Goal: Information Seeking & Learning: Ask a question

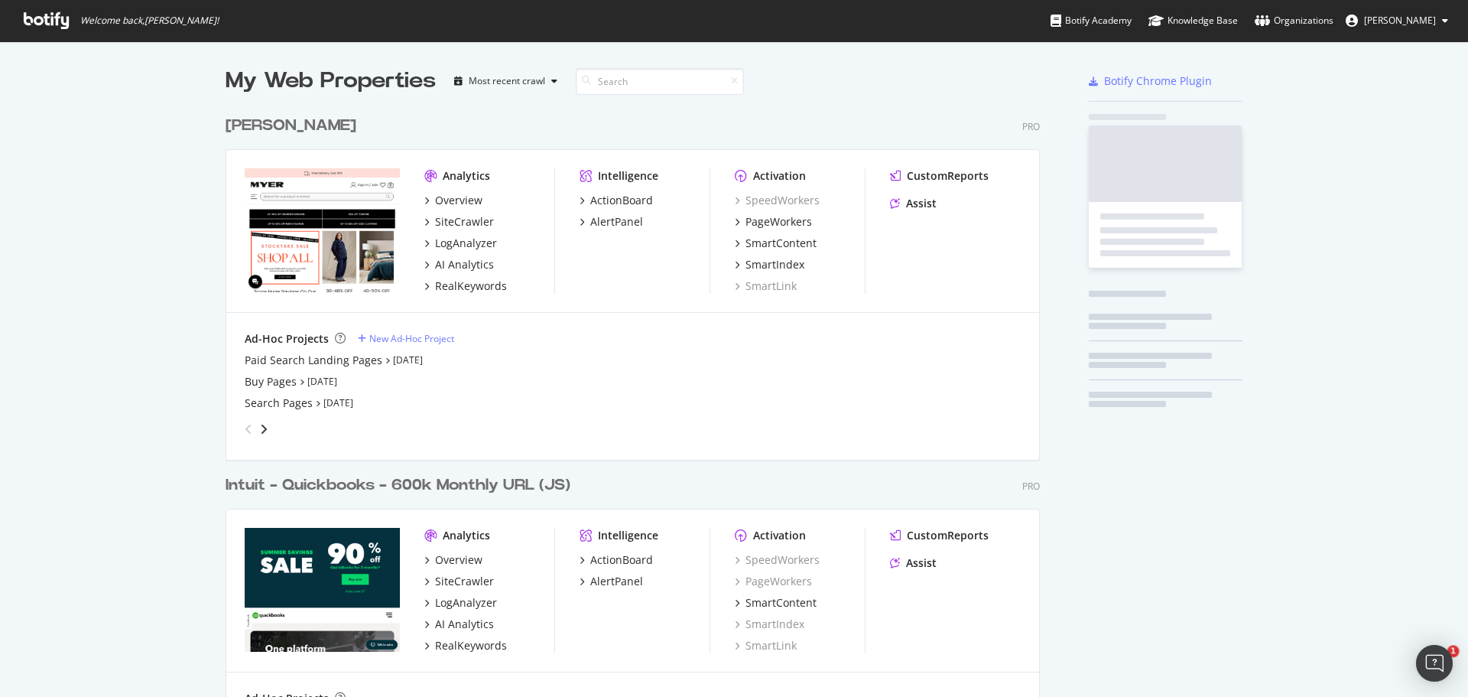
scroll to position [707, 815]
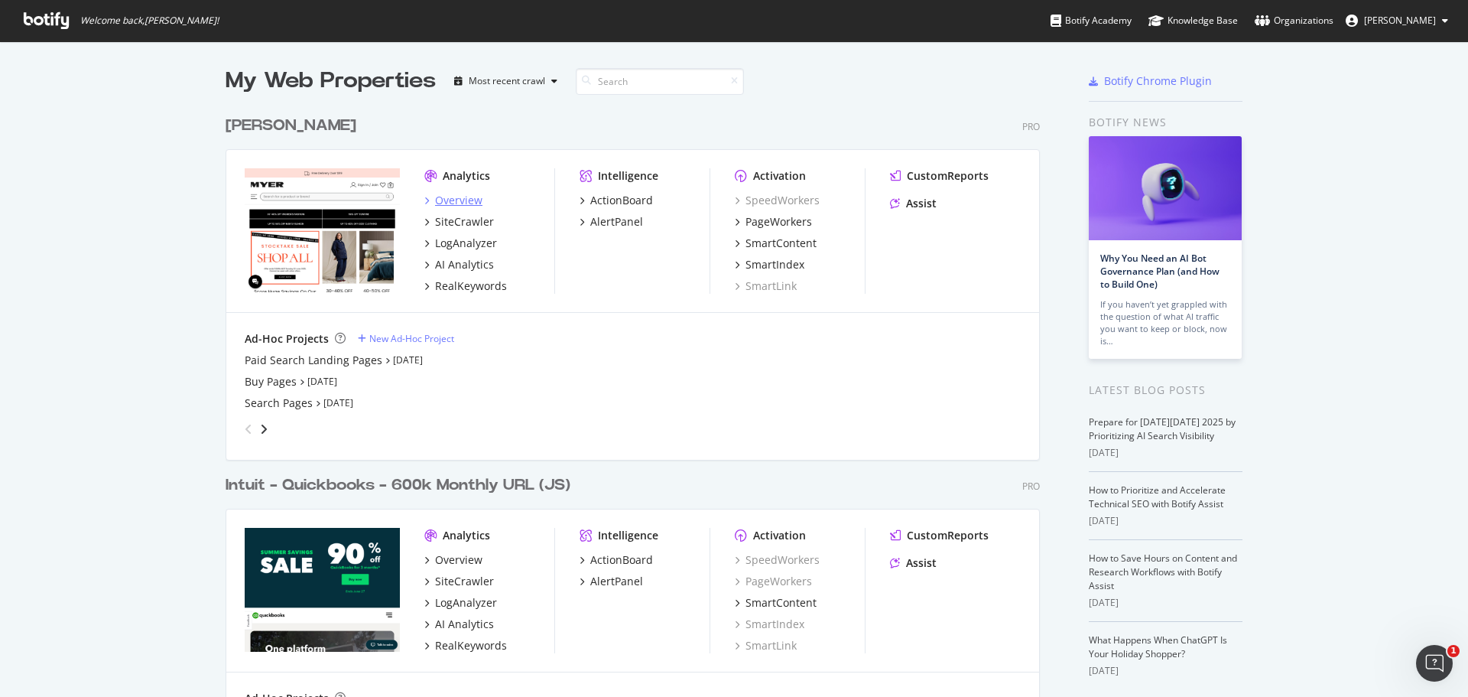
click at [456, 203] on div "Overview" at bounding box center [458, 200] width 47 height 15
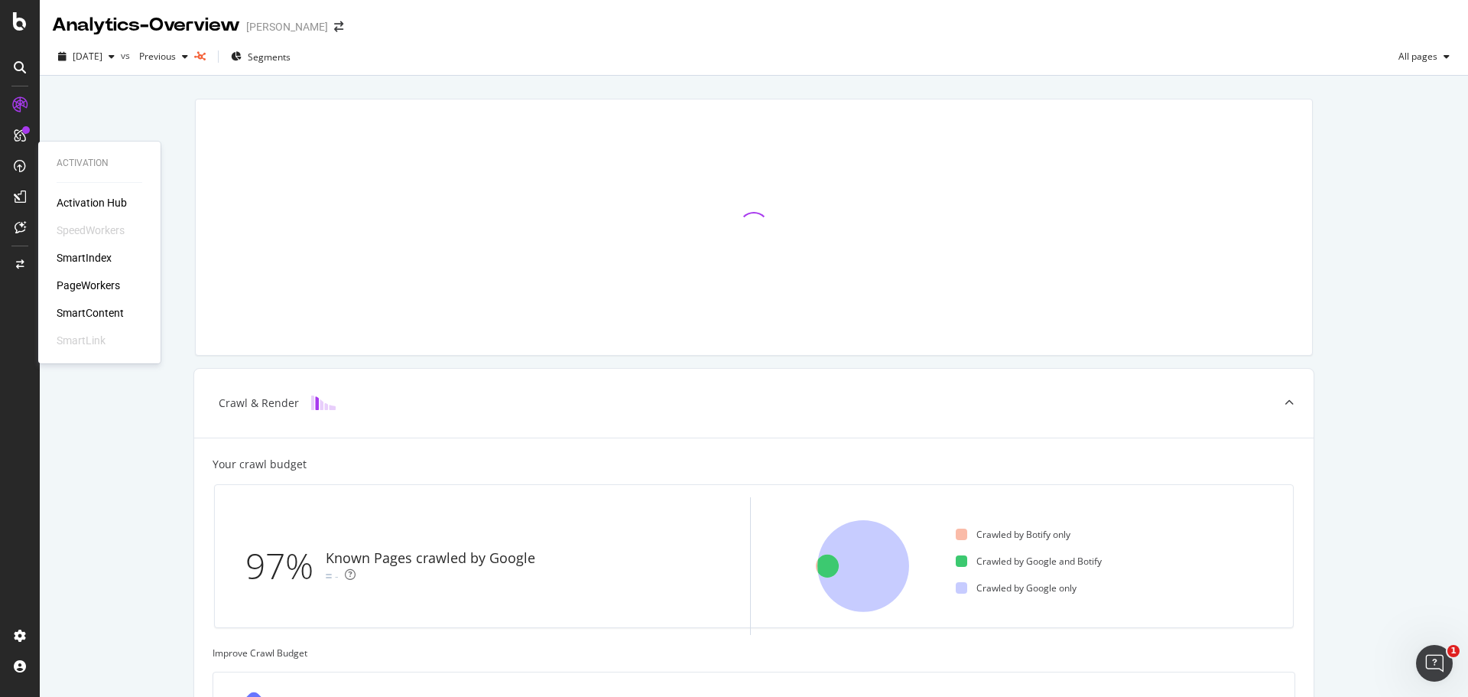
click at [73, 284] on div "PageWorkers" at bounding box center [88, 285] width 63 height 15
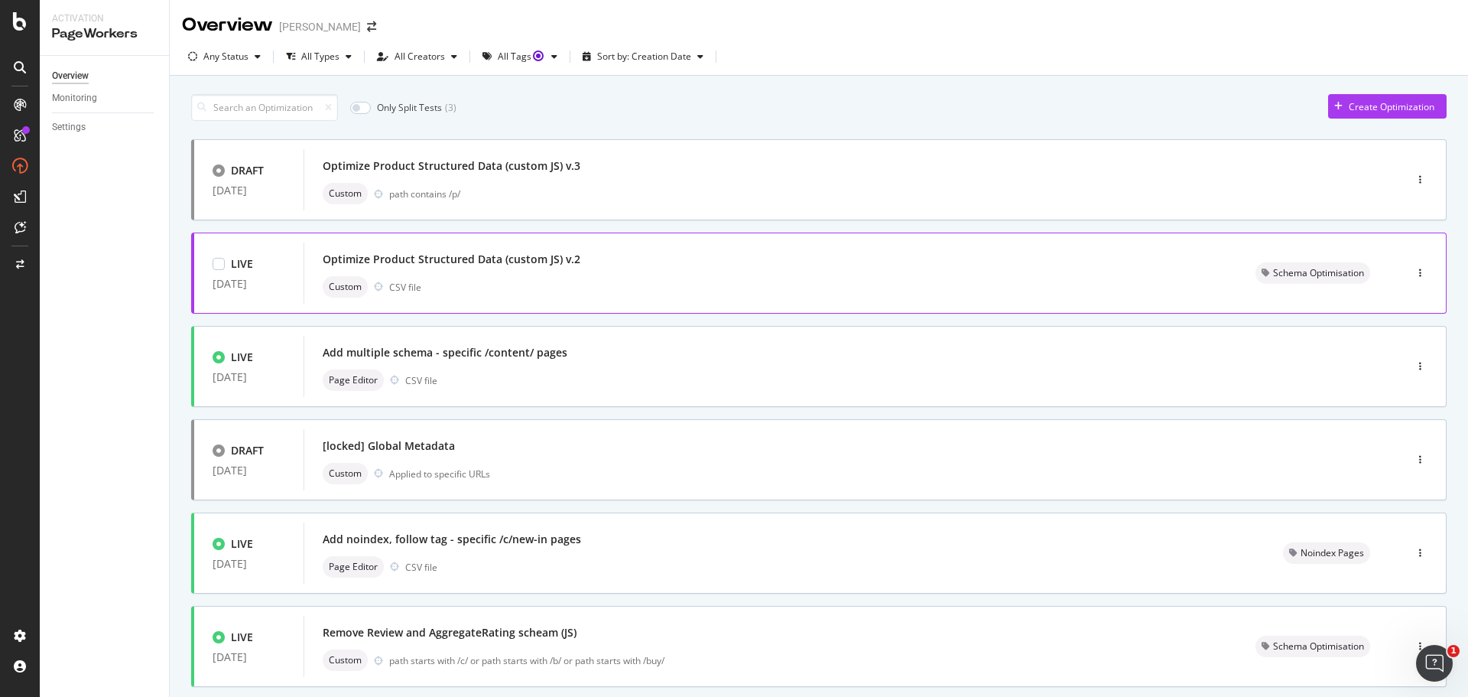
click at [536, 258] on div "Optimize Product Structured Data (custom JS) v.2" at bounding box center [452, 259] width 258 height 15
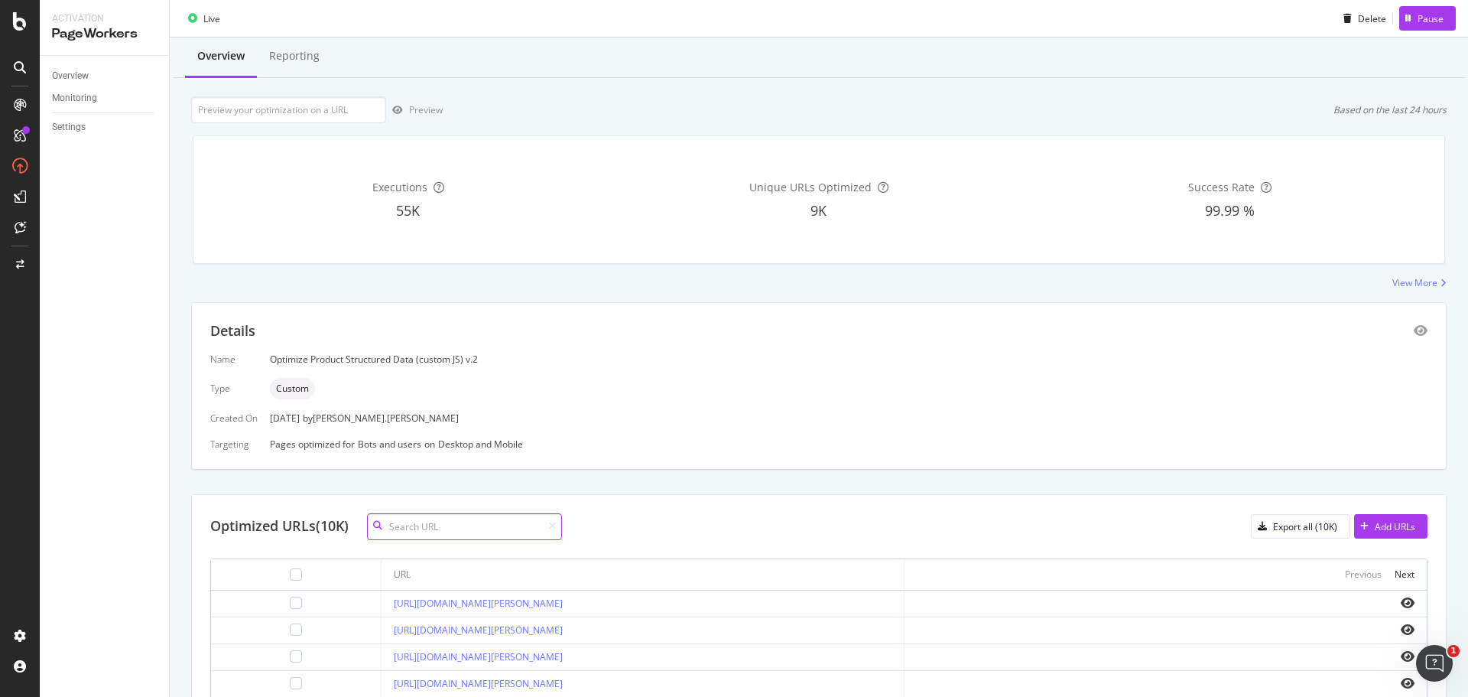
scroll to position [76, 0]
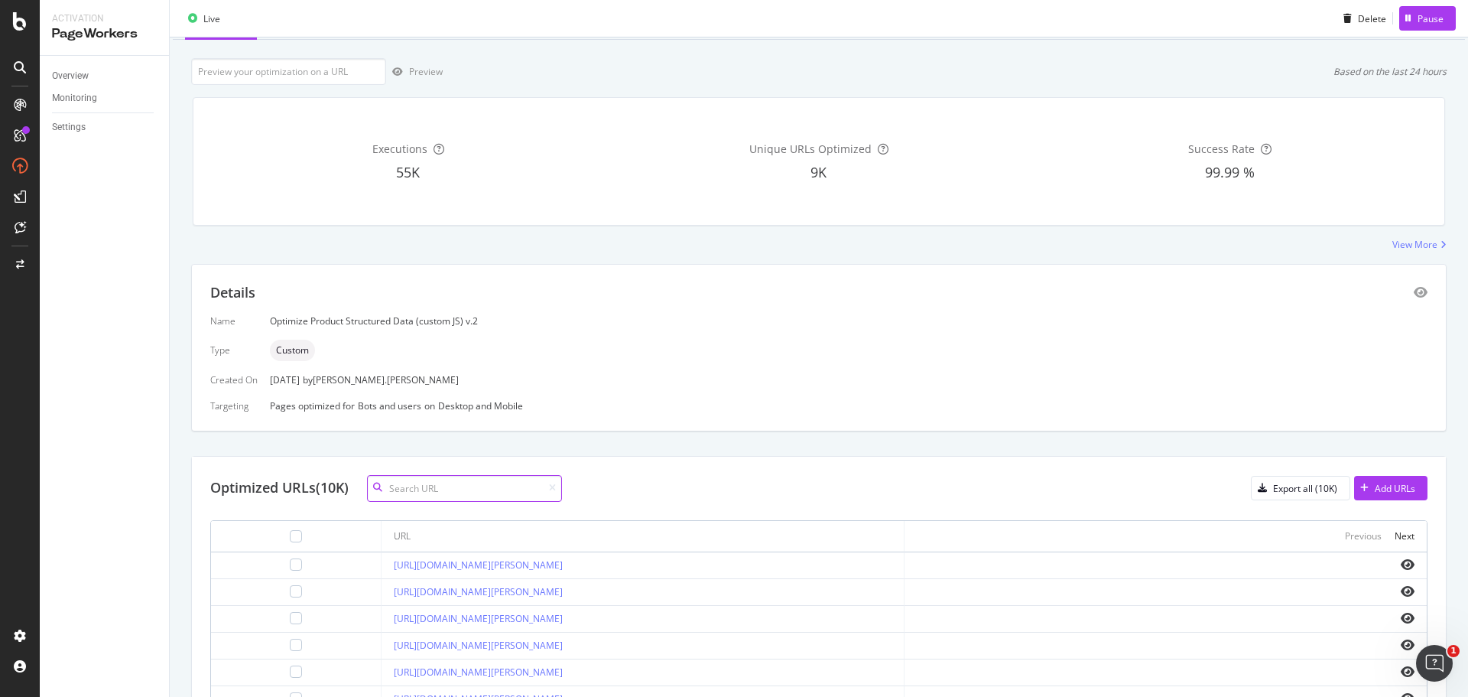
paste input "https://www.myer.com.au/p/puma-puma-club-ii-sl"
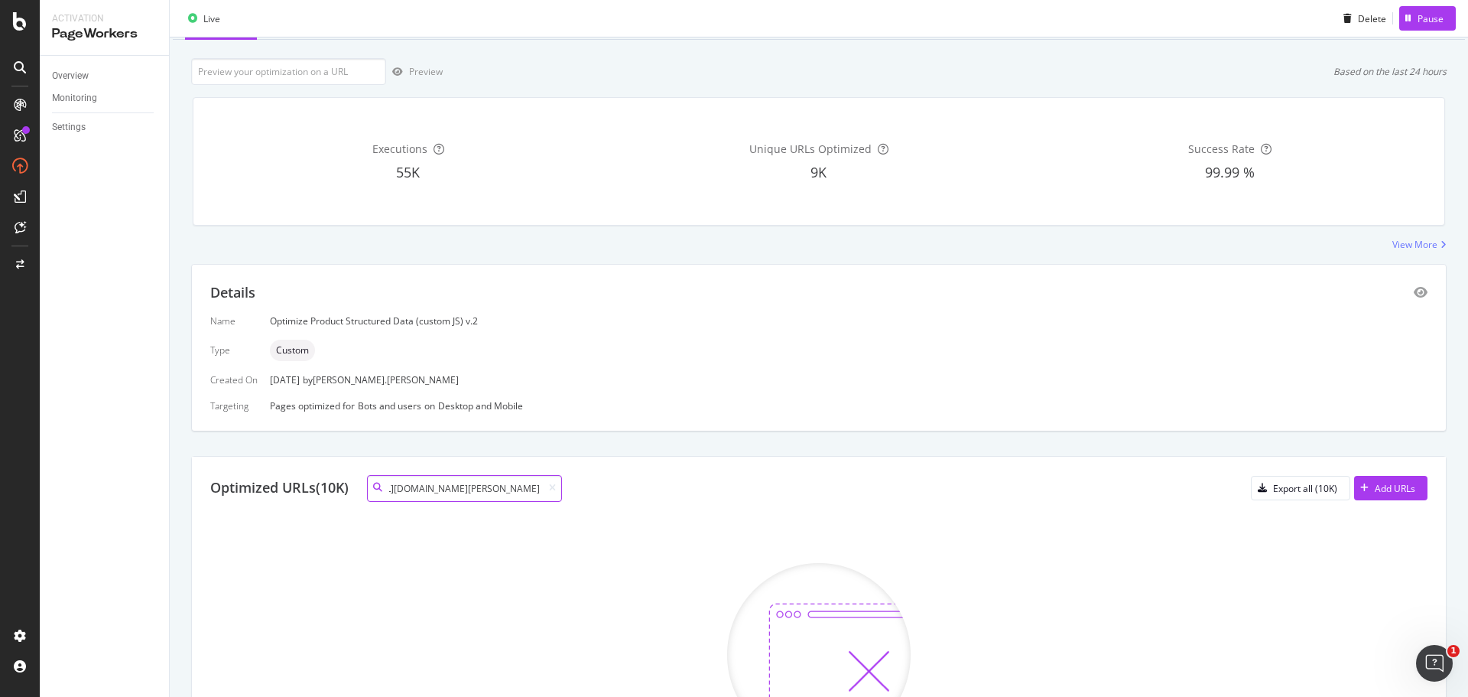
scroll to position [0, 0]
drag, startPoint x: 442, startPoint y: 488, endPoint x: 122, endPoint y: 440, distance: 323.9
click at [122, 440] on div "Activation PageWorkers Overview Monitoring Settings Optimize Product Structured…" at bounding box center [754, 348] width 1428 height 697
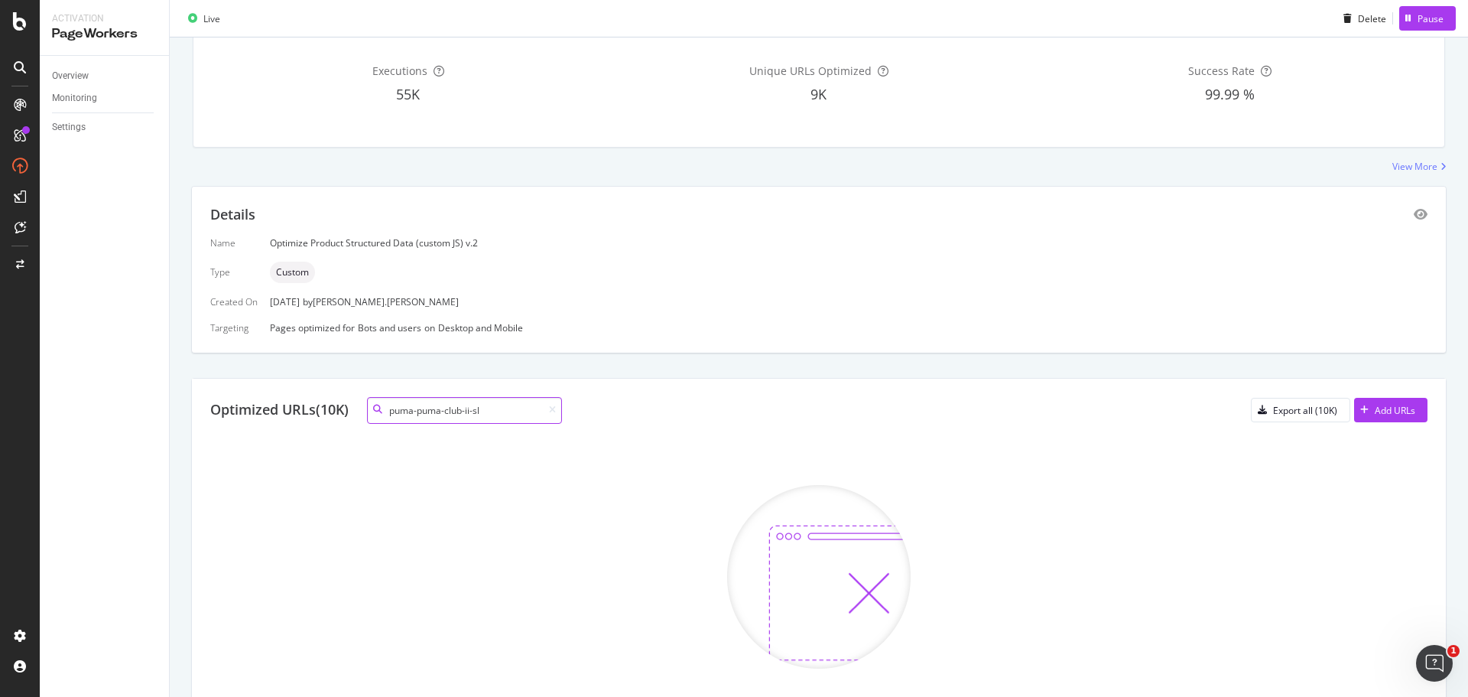
scroll to position [153, 0]
type input "puma-puma-club-ii-sl"
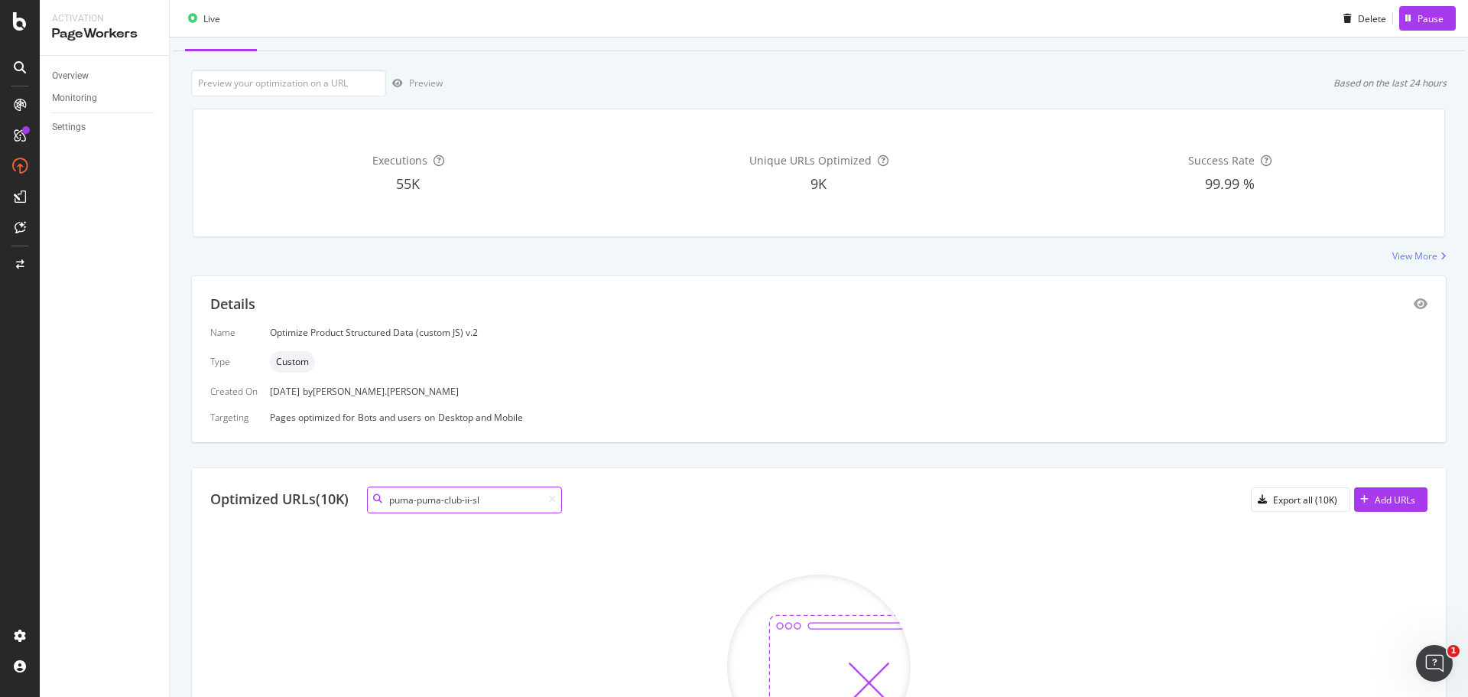
scroll to position [0, 0]
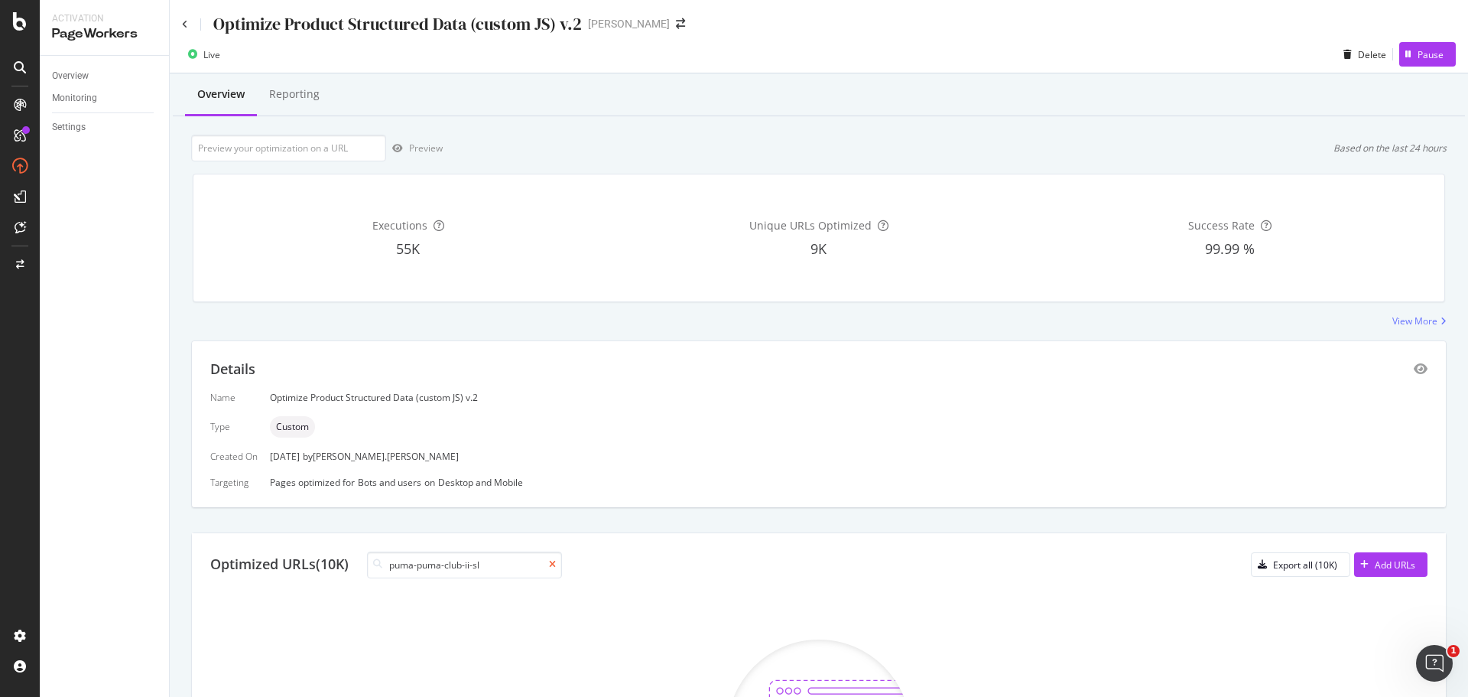
click at [556, 566] on icon at bounding box center [552, 564] width 7 height 9
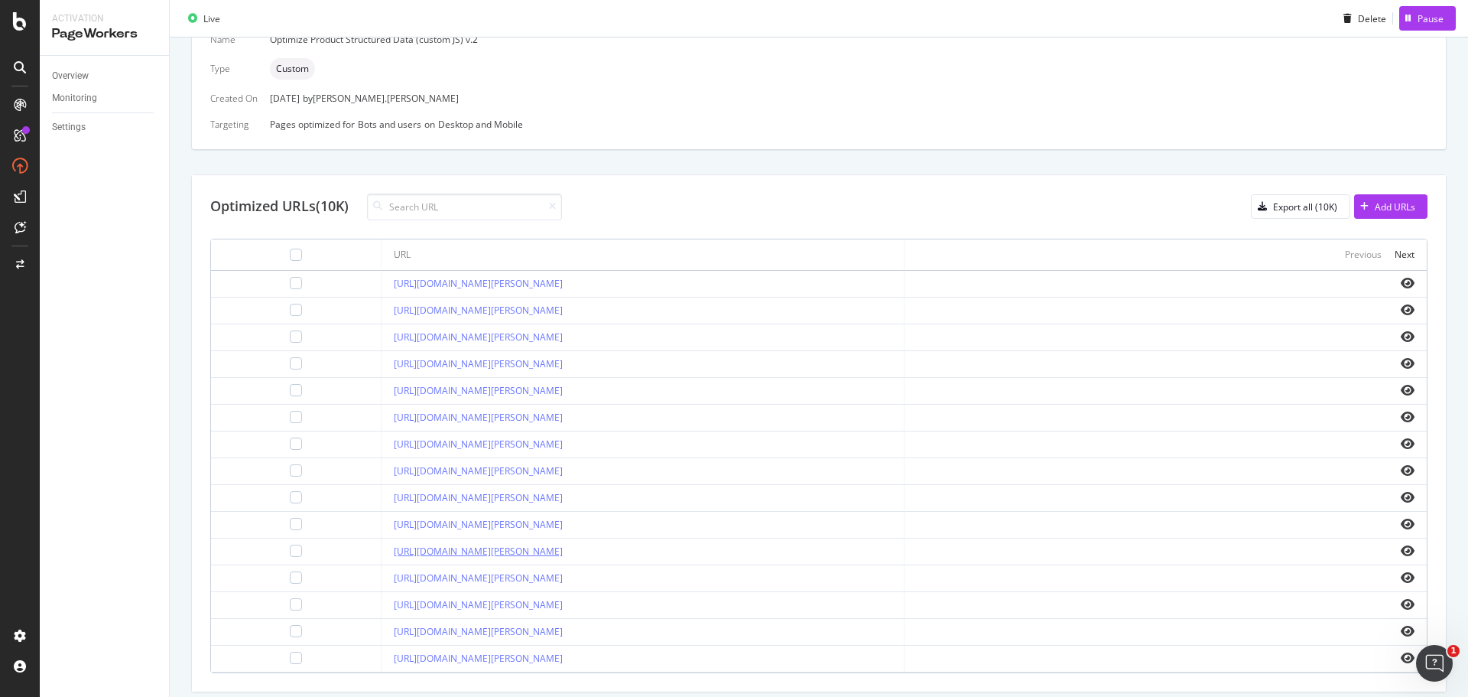
scroll to position [407, 0]
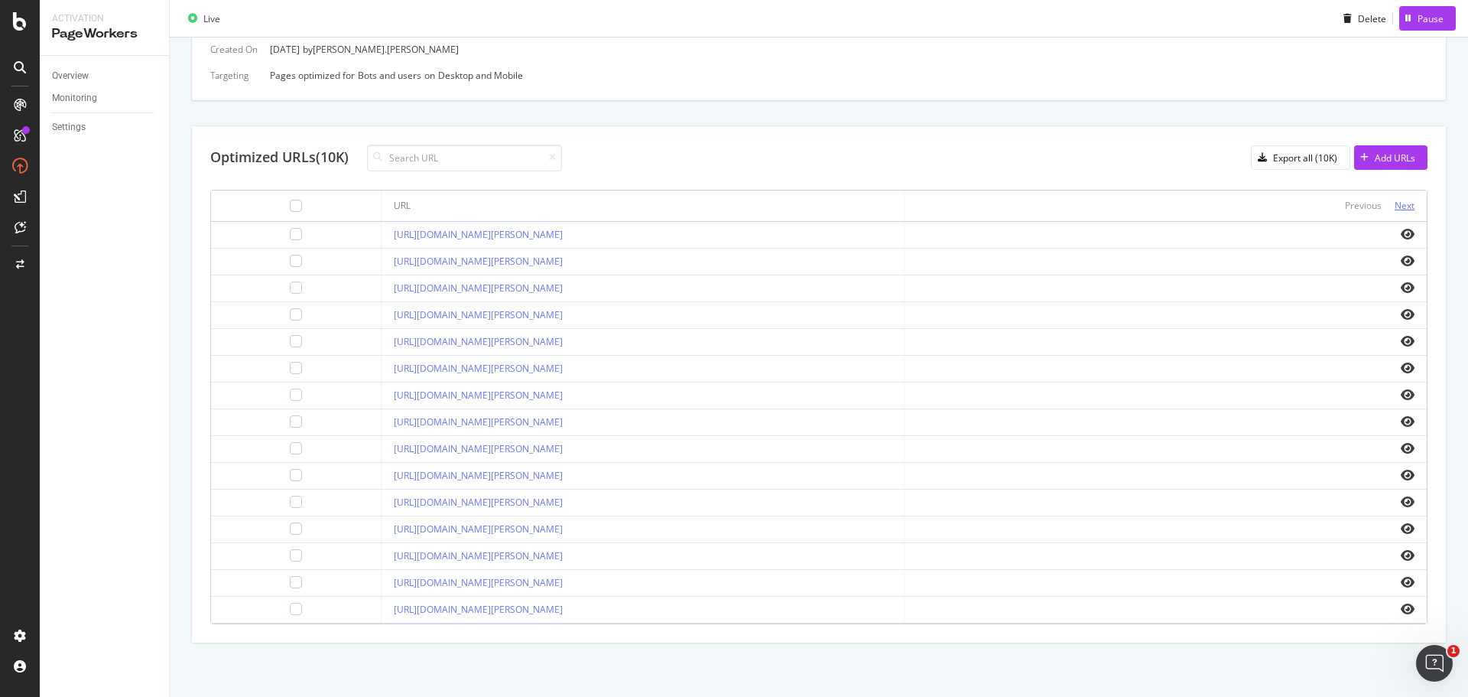
click at [1402, 212] on div "Next" at bounding box center [1405, 205] width 20 height 13
click at [1399, 212] on div "Next" at bounding box center [1405, 205] width 20 height 13
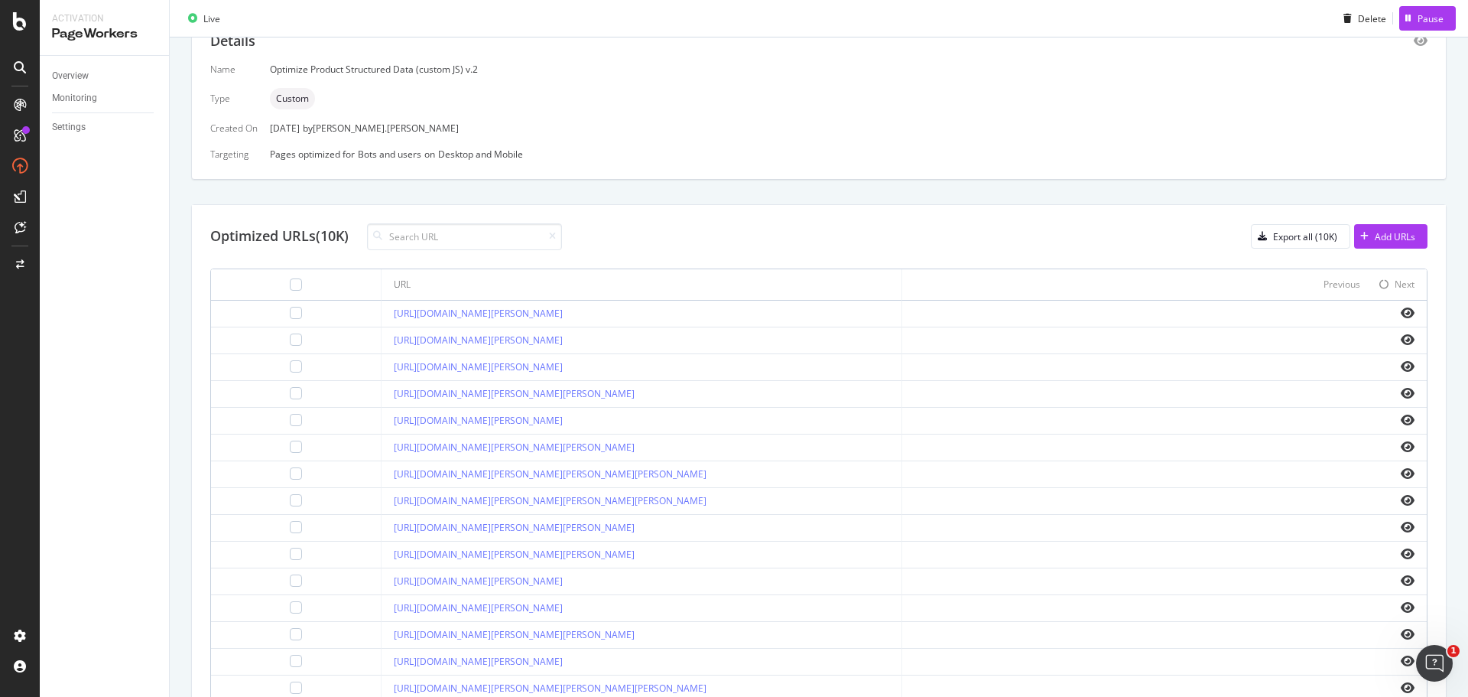
scroll to position [24, 0]
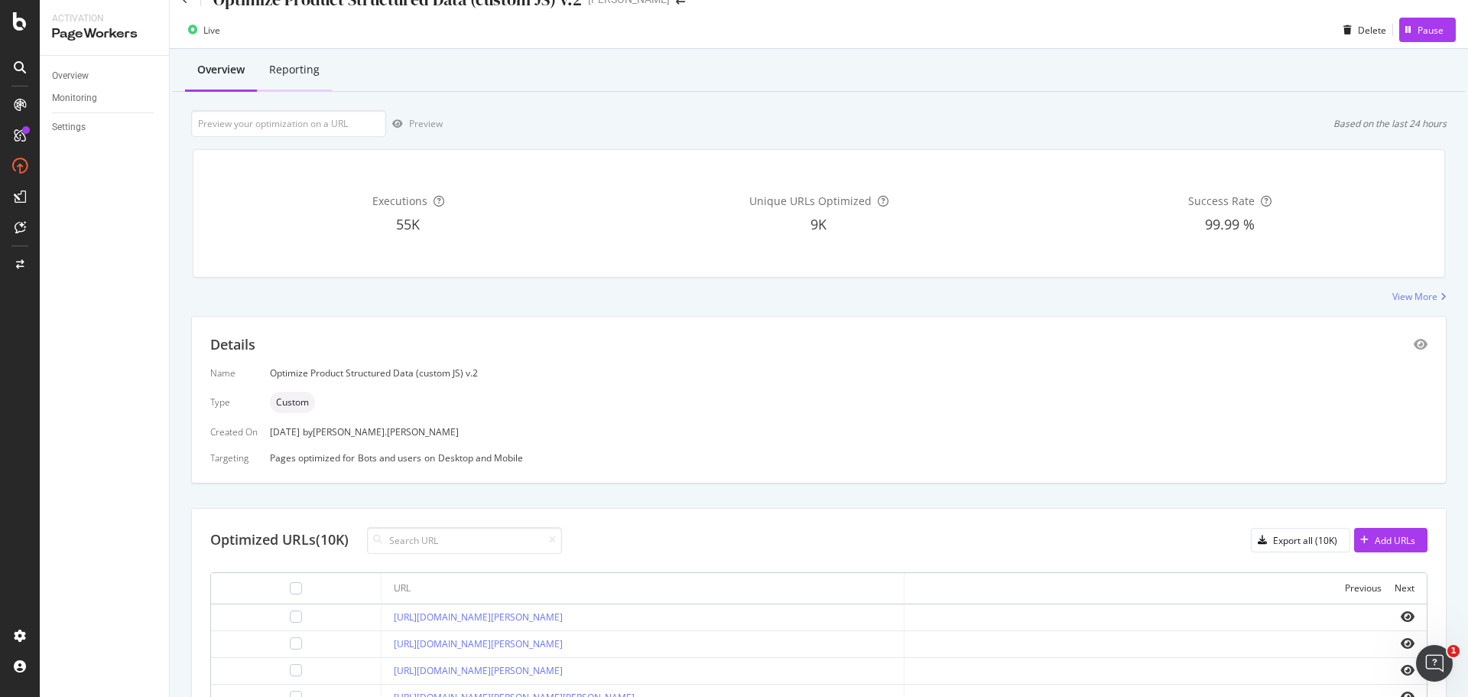
click at [310, 57] on div "Reporting" at bounding box center [294, 71] width 75 height 42
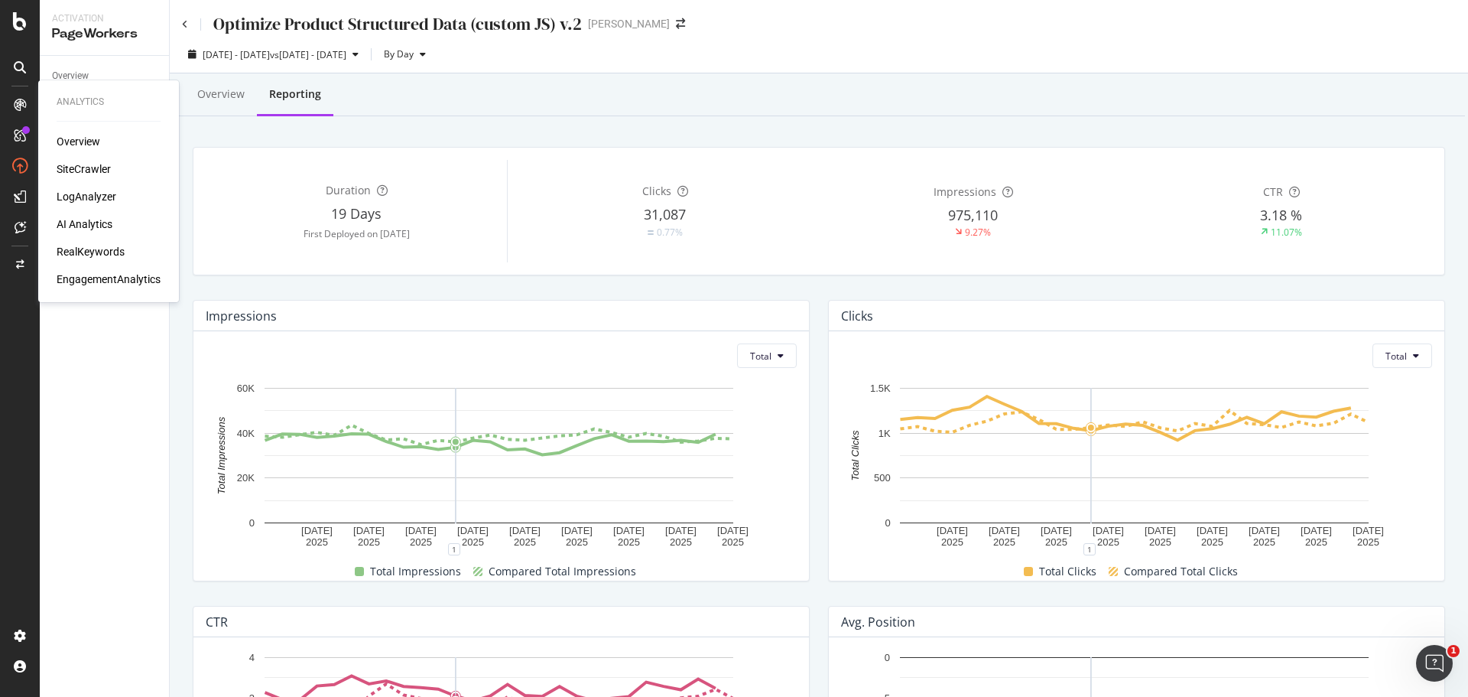
click at [84, 193] on div "LogAnalyzer" at bounding box center [87, 196] width 60 height 15
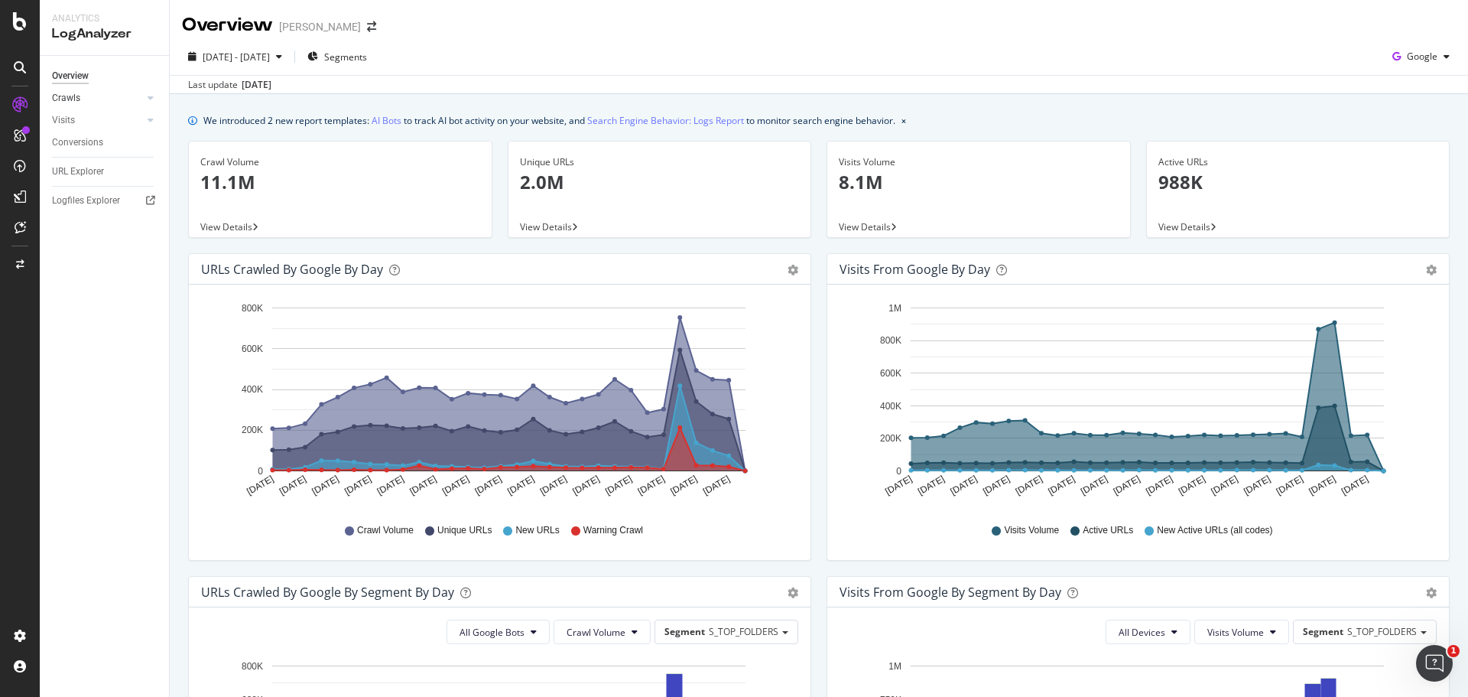
click at [126, 96] on link "Crawls" at bounding box center [97, 98] width 91 height 16
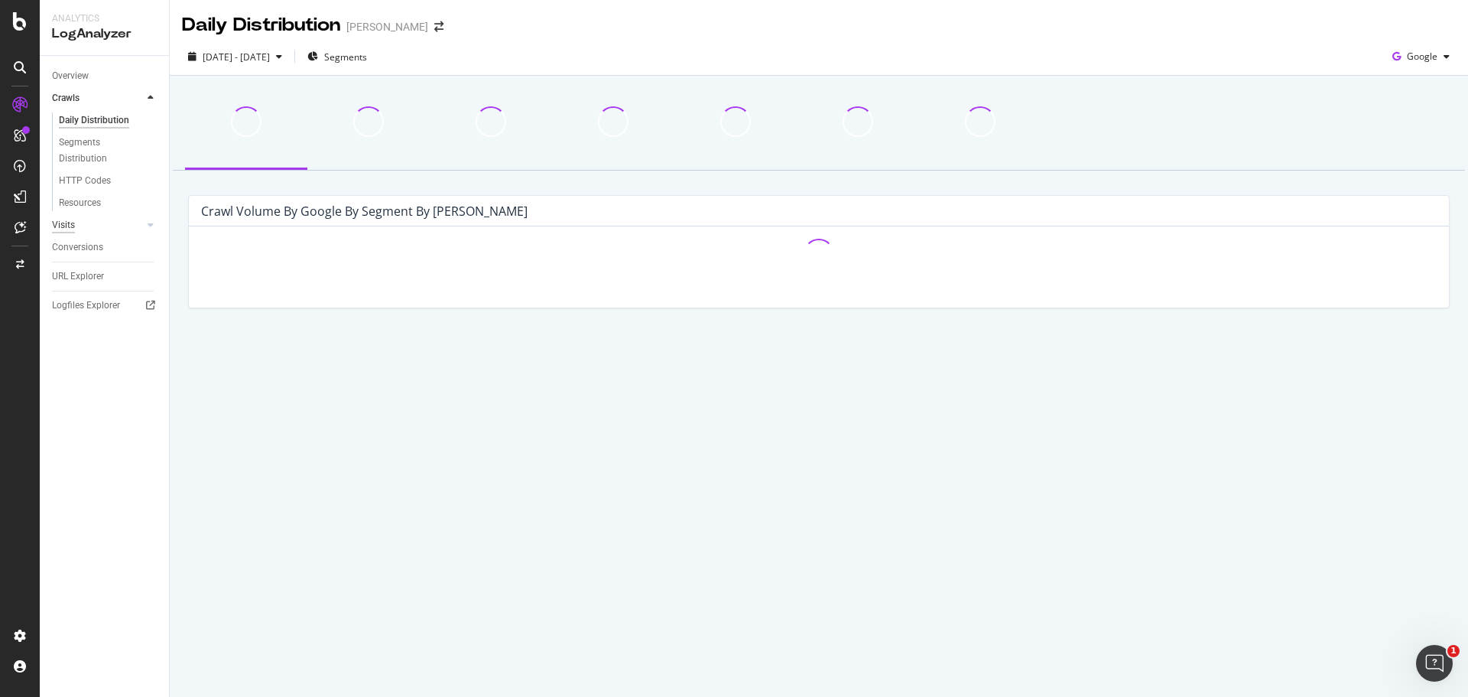
click at [72, 226] on div "Visits" at bounding box center [63, 225] width 23 height 16
click at [101, 119] on link "Visits" at bounding box center [97, 120] width 91 height 16
click at [102, 102] on link "Crawls" at bounding box center [97, 98] width 91 height 16
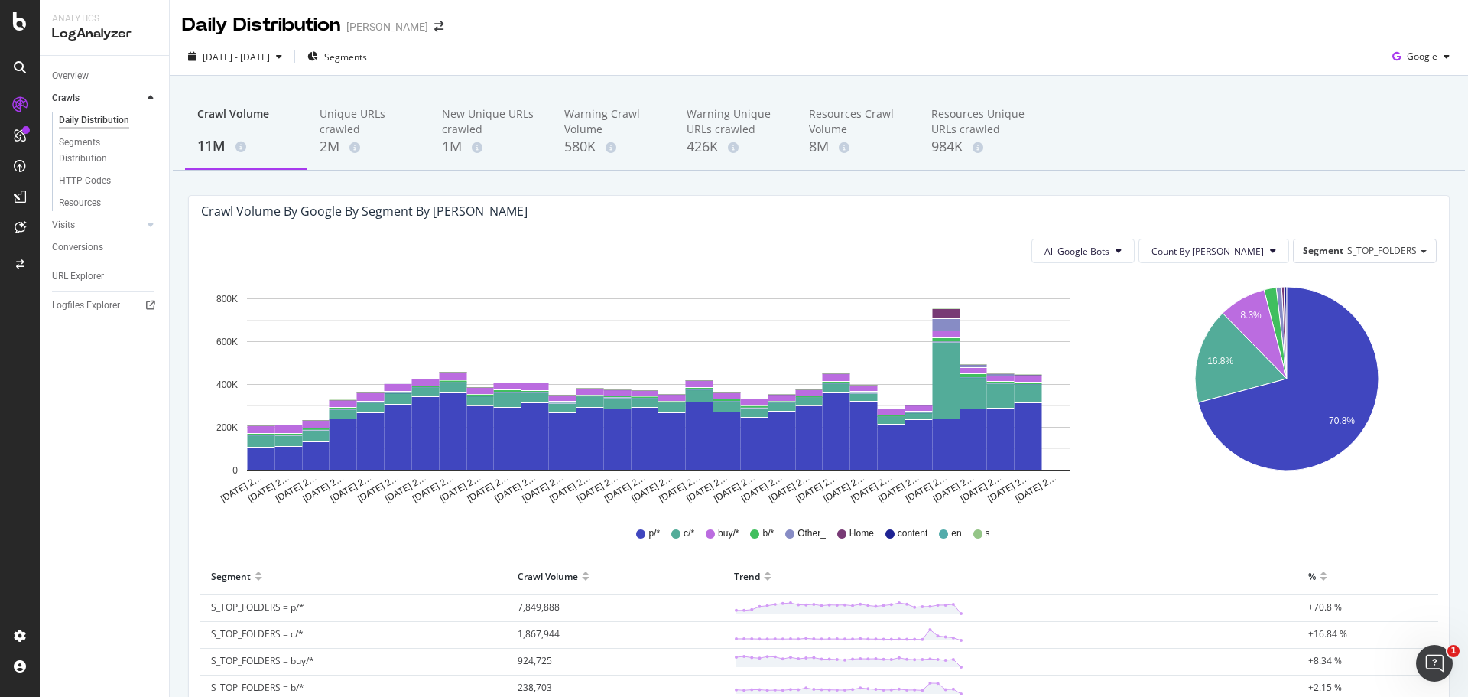
click at [109, 117] on div "Daily Distribution" at bounding box center [94, 120] width 70 height 16
click at [1022, 445] on rect "A chart." at bounding box center [1029, 436] width 28 height 67
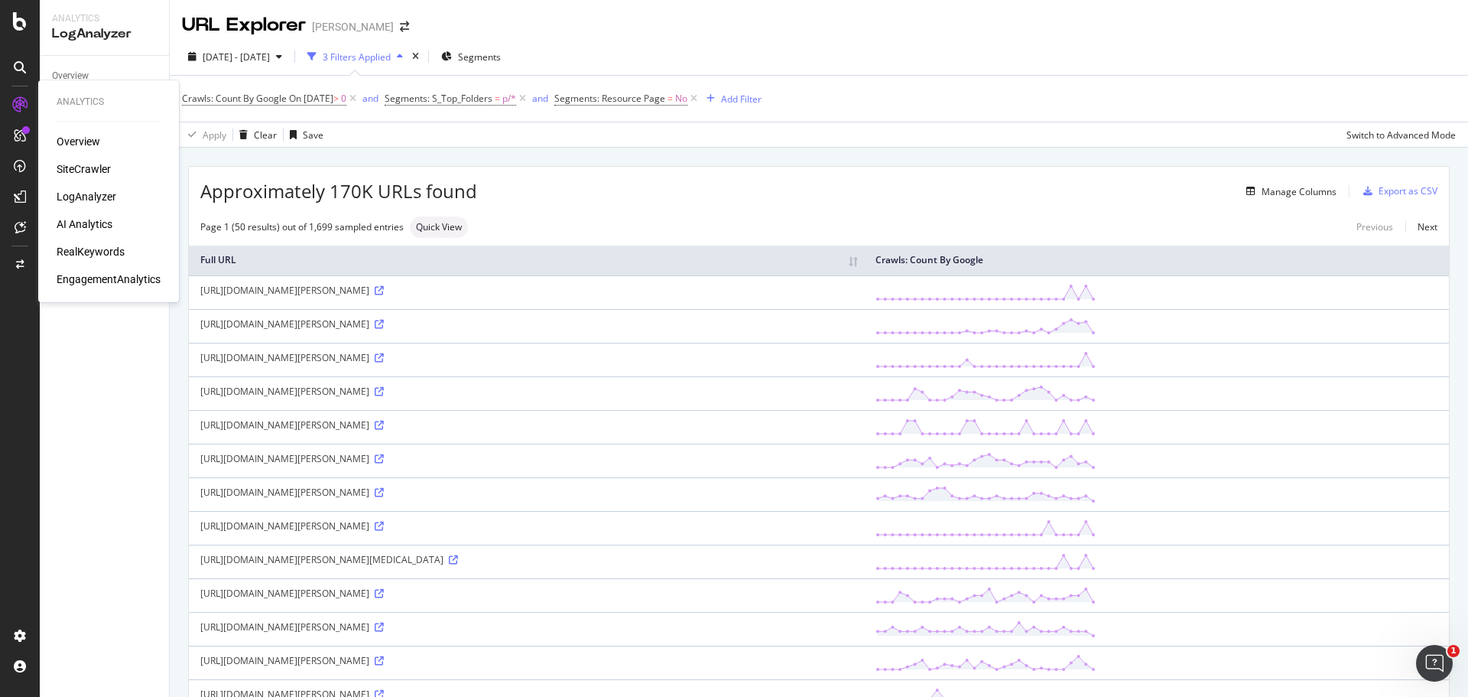
click at [77, 175] on div "SiteCrawler" at bounding box center [84, 168] width 54 height 15
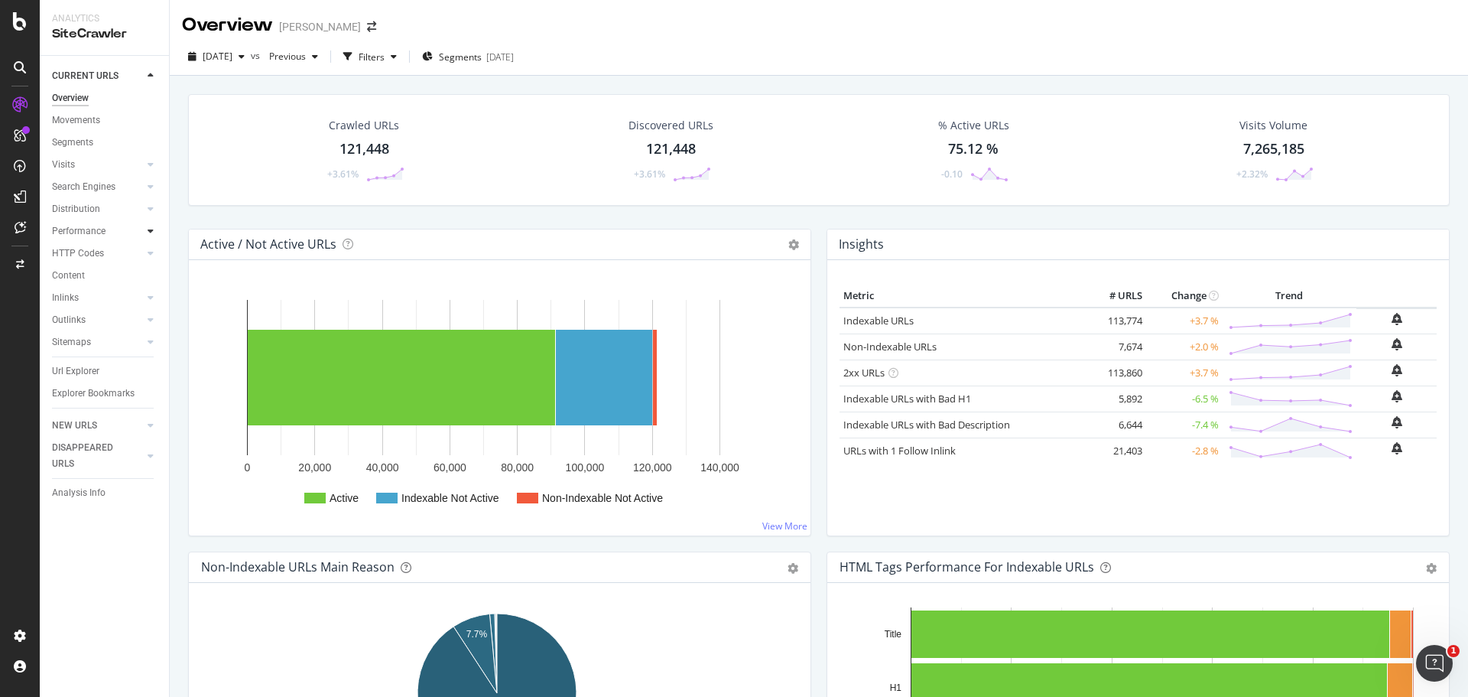
click at [145, 233] on div at bounding box center [150, 230] width 15 height 15
click at [140, 210] on div at bounding box center [135, 208] width 15 height 15
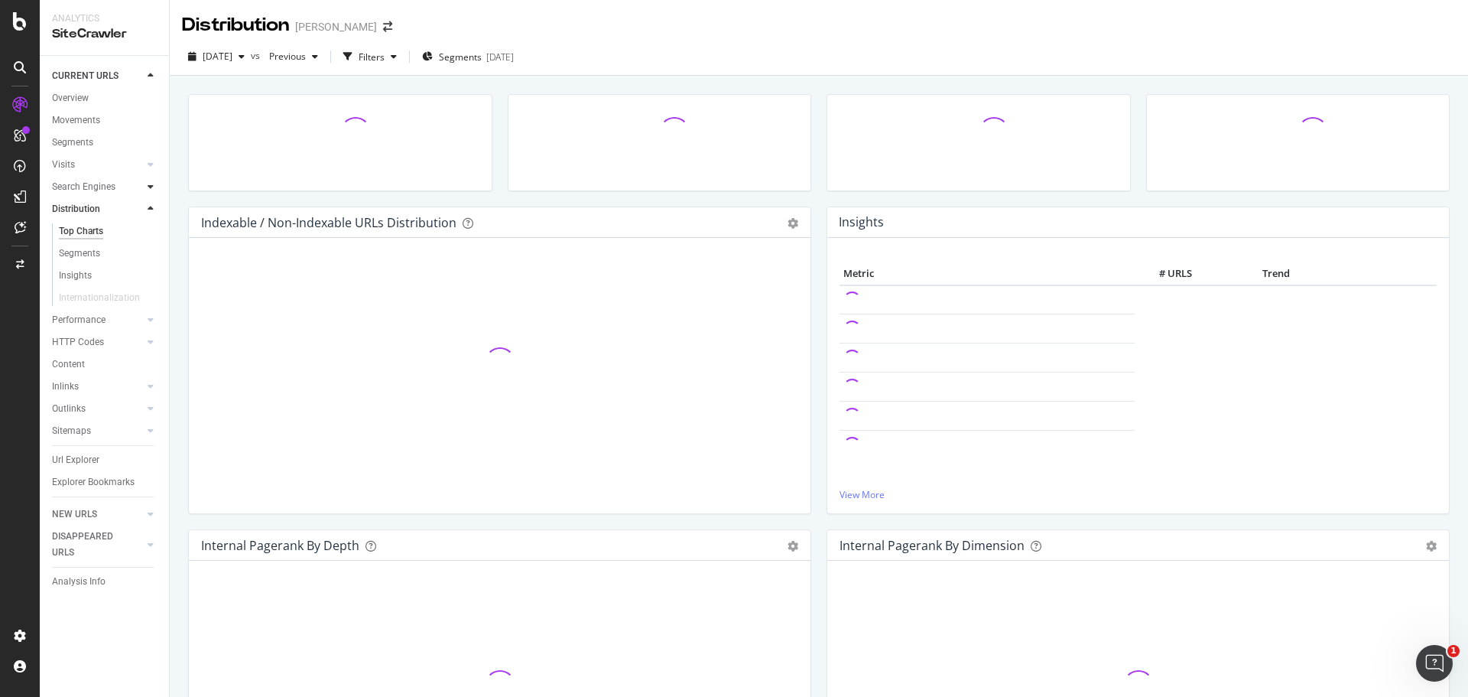
click at [148, 187] on icon at bounding box center [151, 186] width 6 height 9
click at [152, 171] on div at bounding box center [150, 164] width 15 height 15
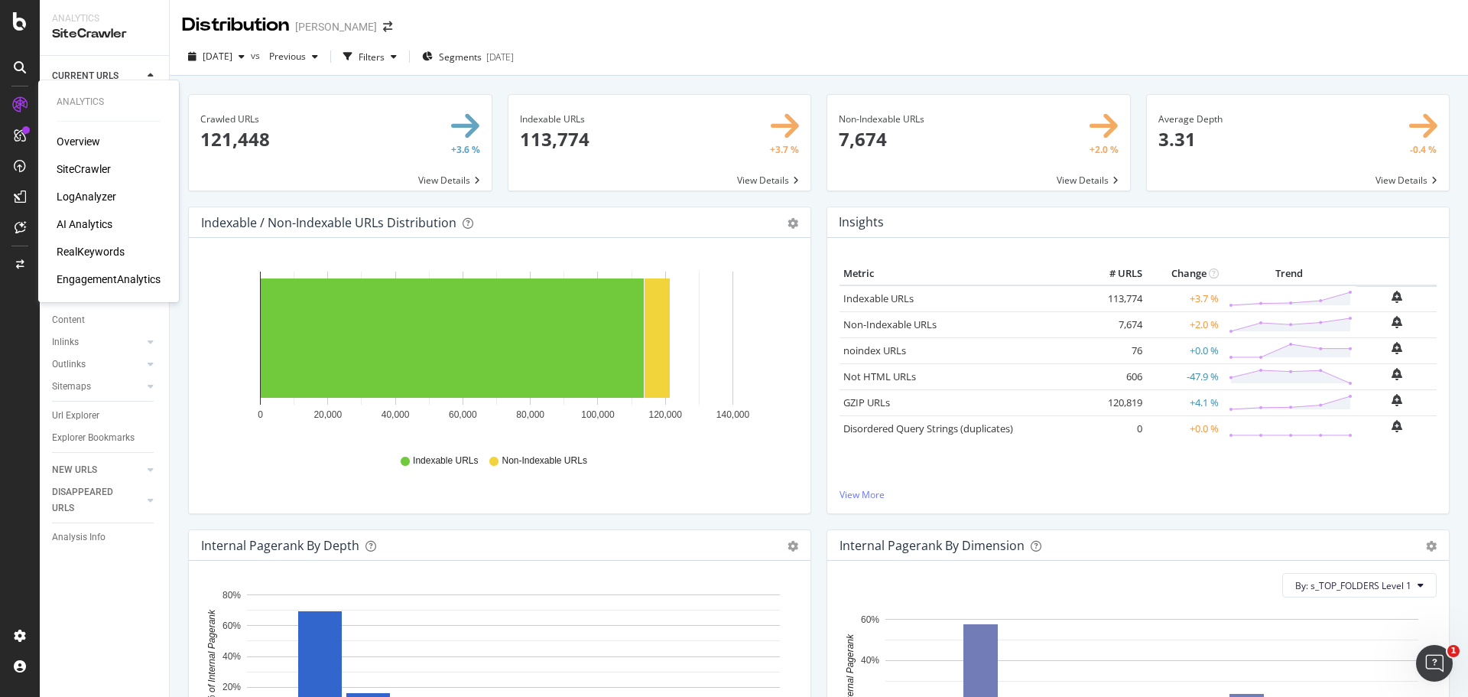
click at [84, 199] on div "LogAnalyzer" at bounding box center [87, 196] width 60 height 15
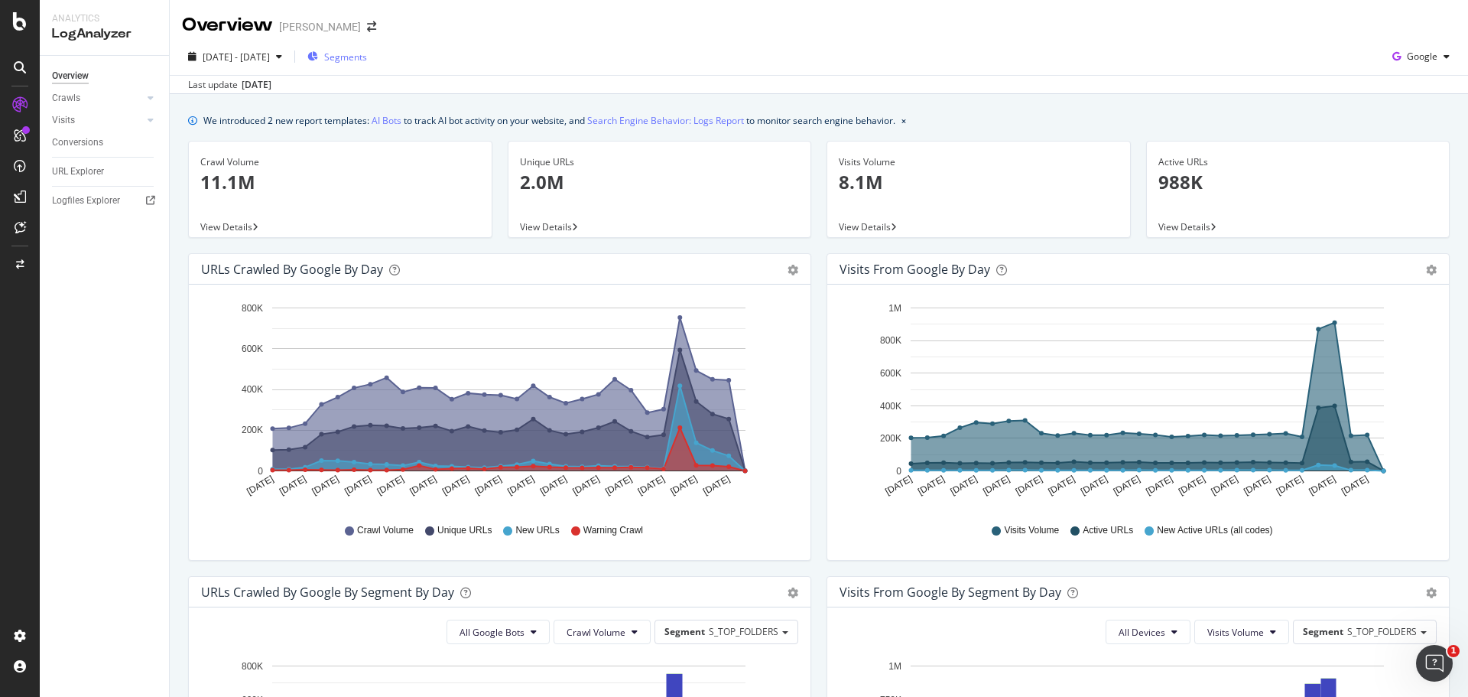
click at [367, 67] on div "Segments" at bounding box center [337, 56] width 60 height 23
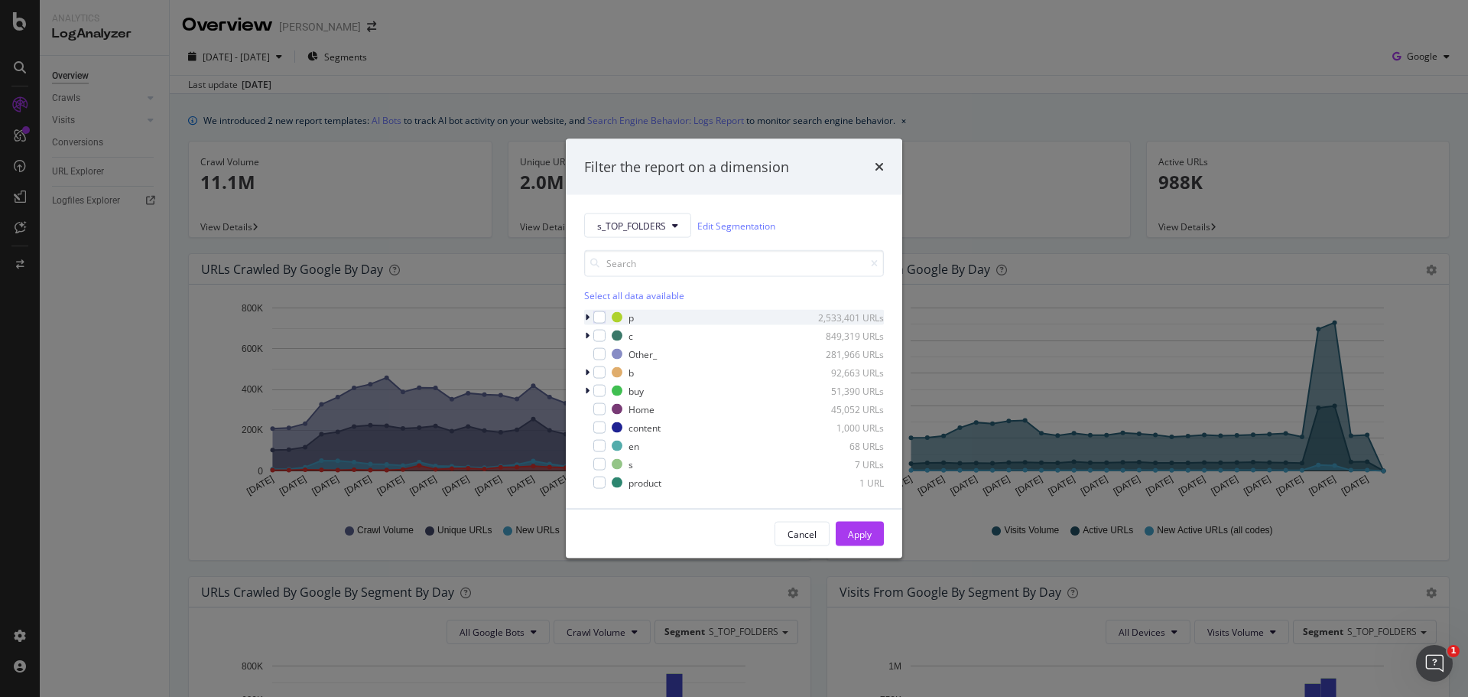
click at [593, 314] on div "modal" at bounding box center [588, 317] width 9 height 15
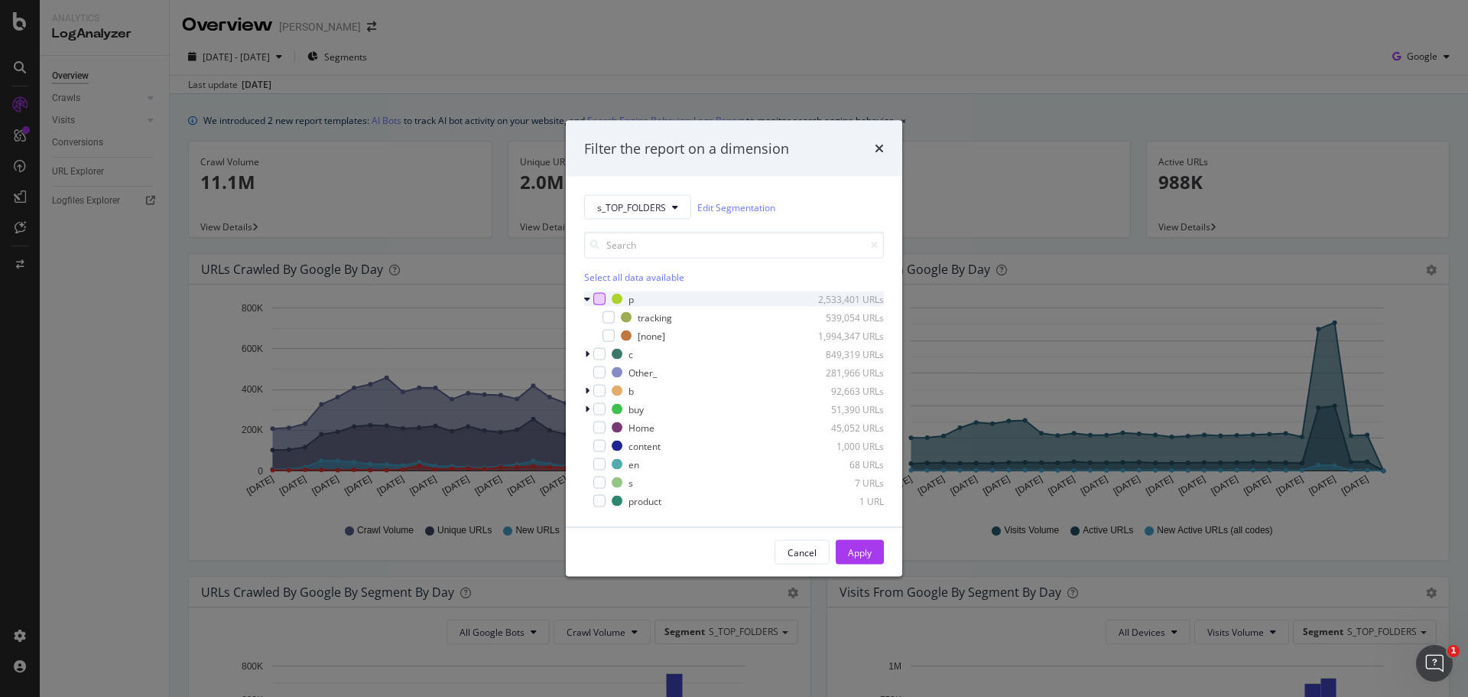
click at [600, 304] on div "modal" at bounding box center [599, 299] width 12 height 12
click at [845, 551] on button "Apply" at bounding box center [860, 552] width 48 height 24
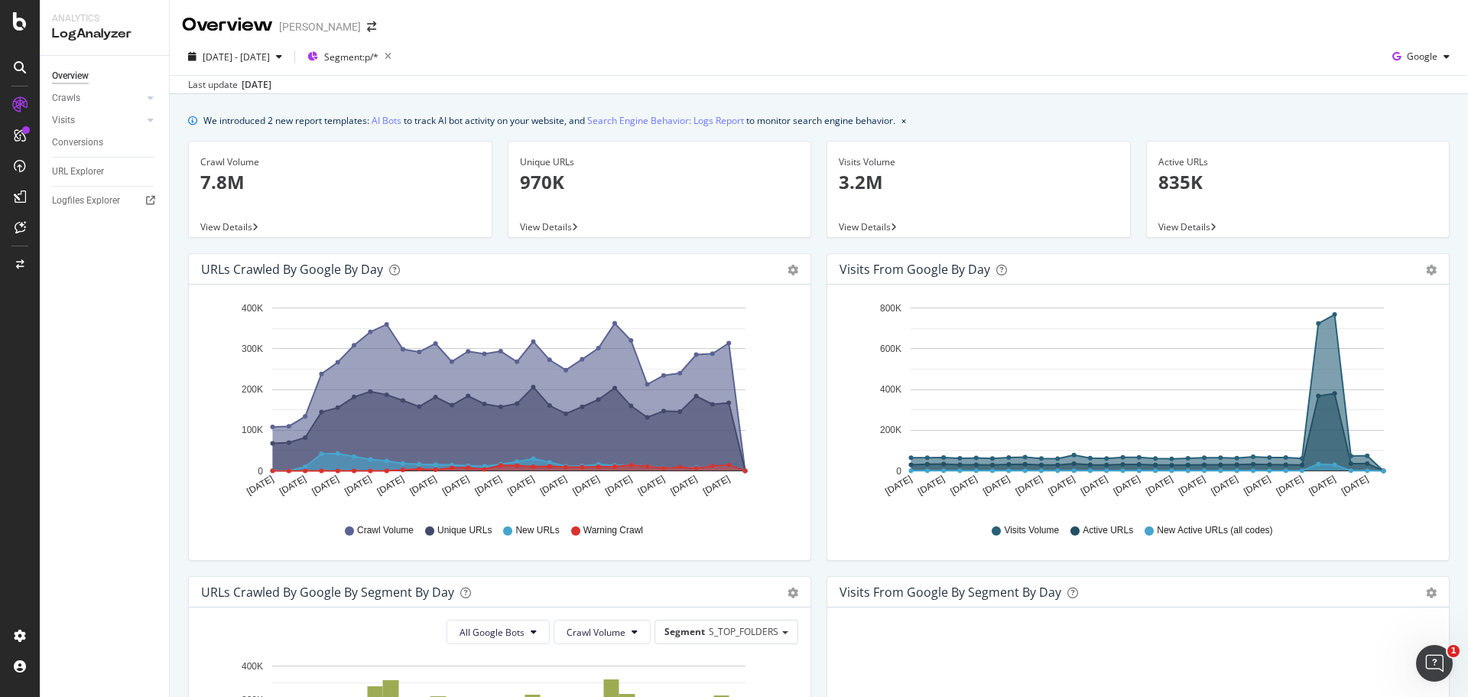
click at [232, 226] on span "View Details" at bounding box center [226, 226] width 52 height 13
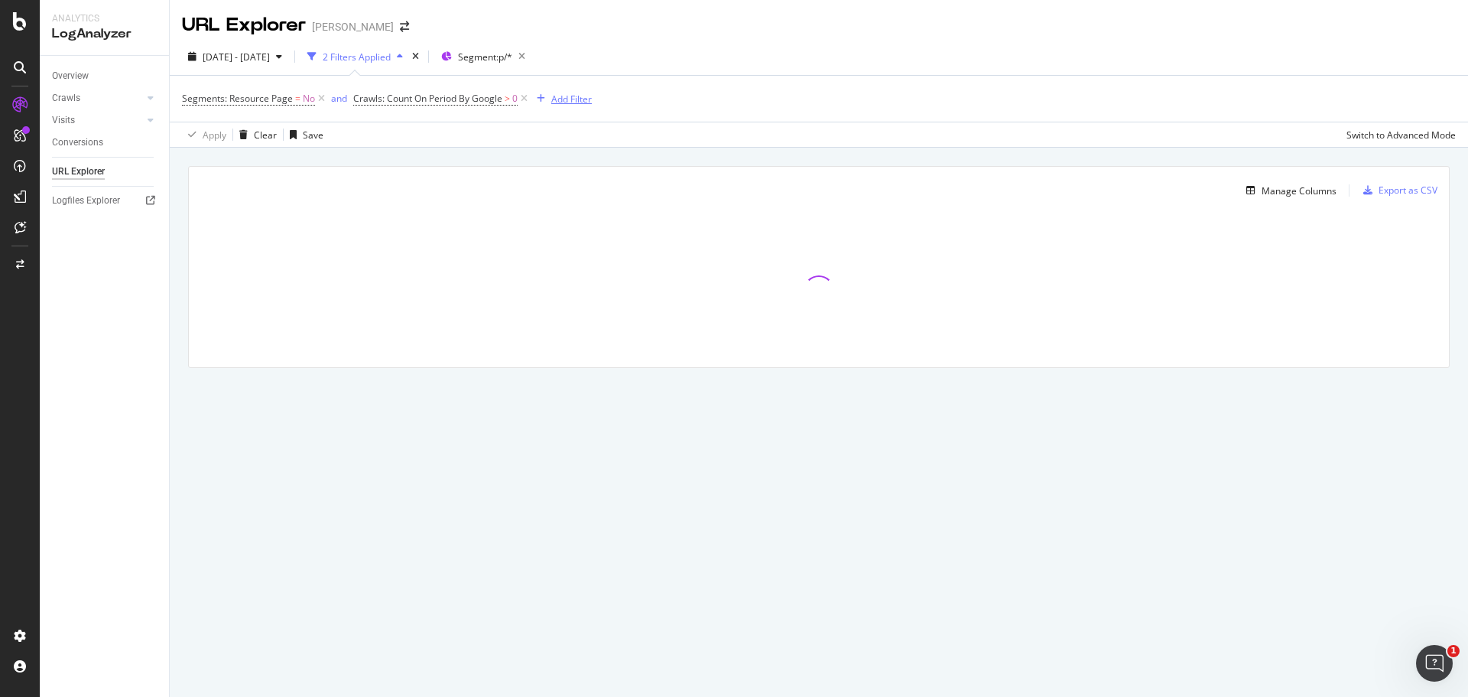
click at [580, 104] on div "Add Filter" at bounding box center [571, 99] width 41 height 13
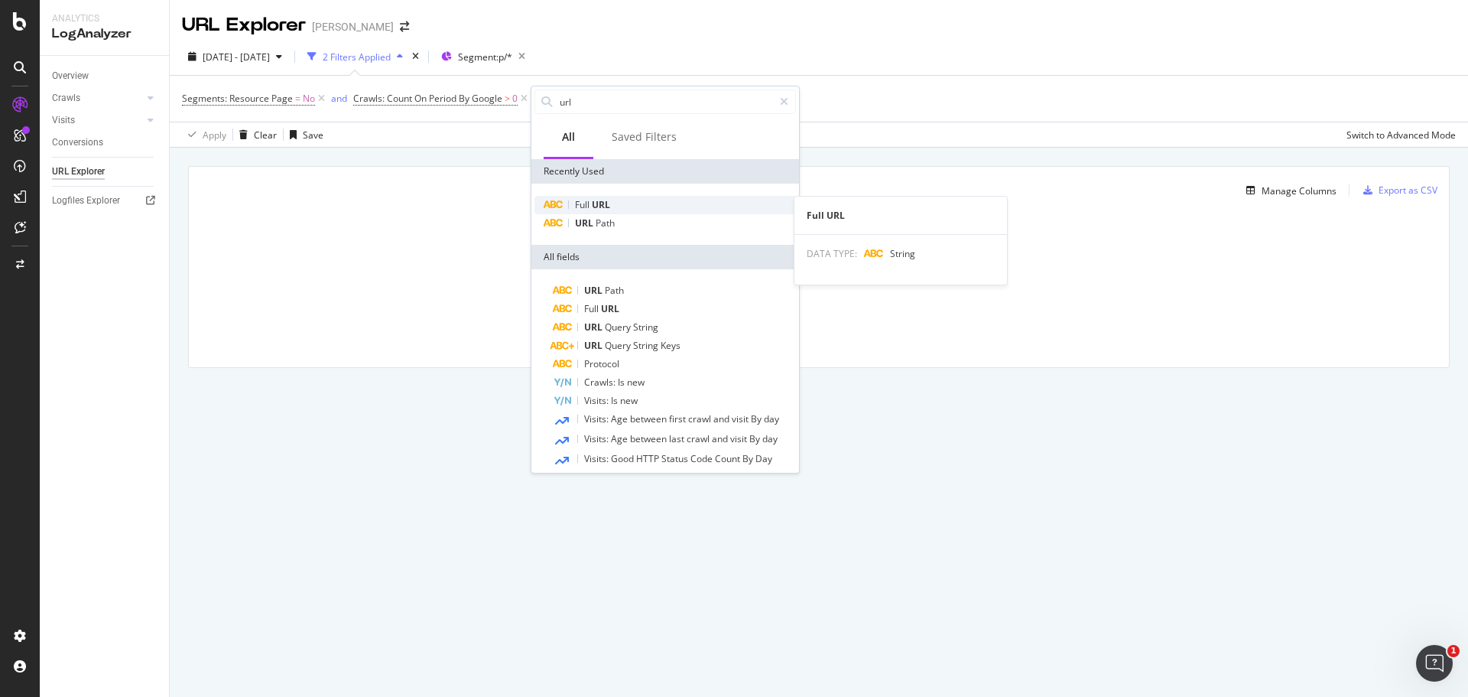
type input "url"
click at [625, 200] on div "Full URL" at bounding box center [666, 205] width 262 height 18
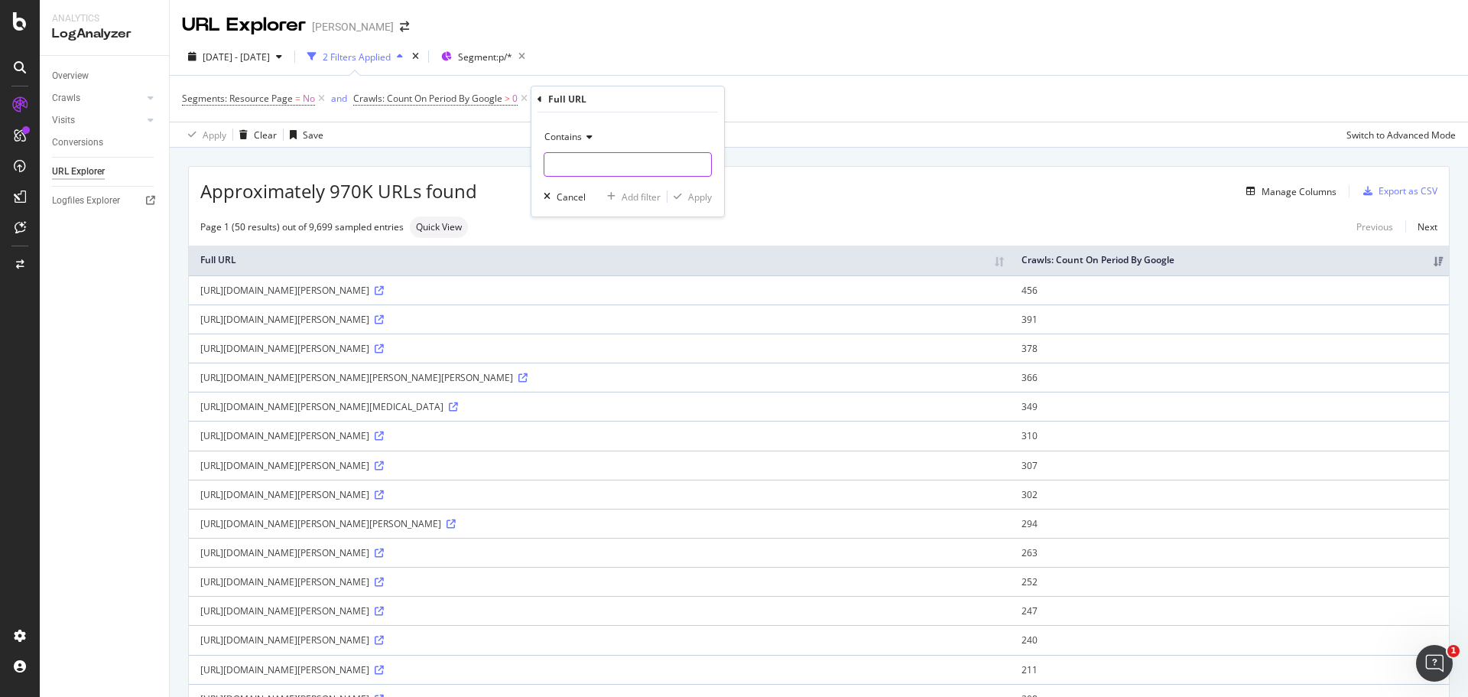
click at [609, 171] on input "text" at bounding box center [627, 164] width 167 height 24
type input "size"
click at [680, 202] on div "Apply" at bounding box center [690, 197] width 44 height 14
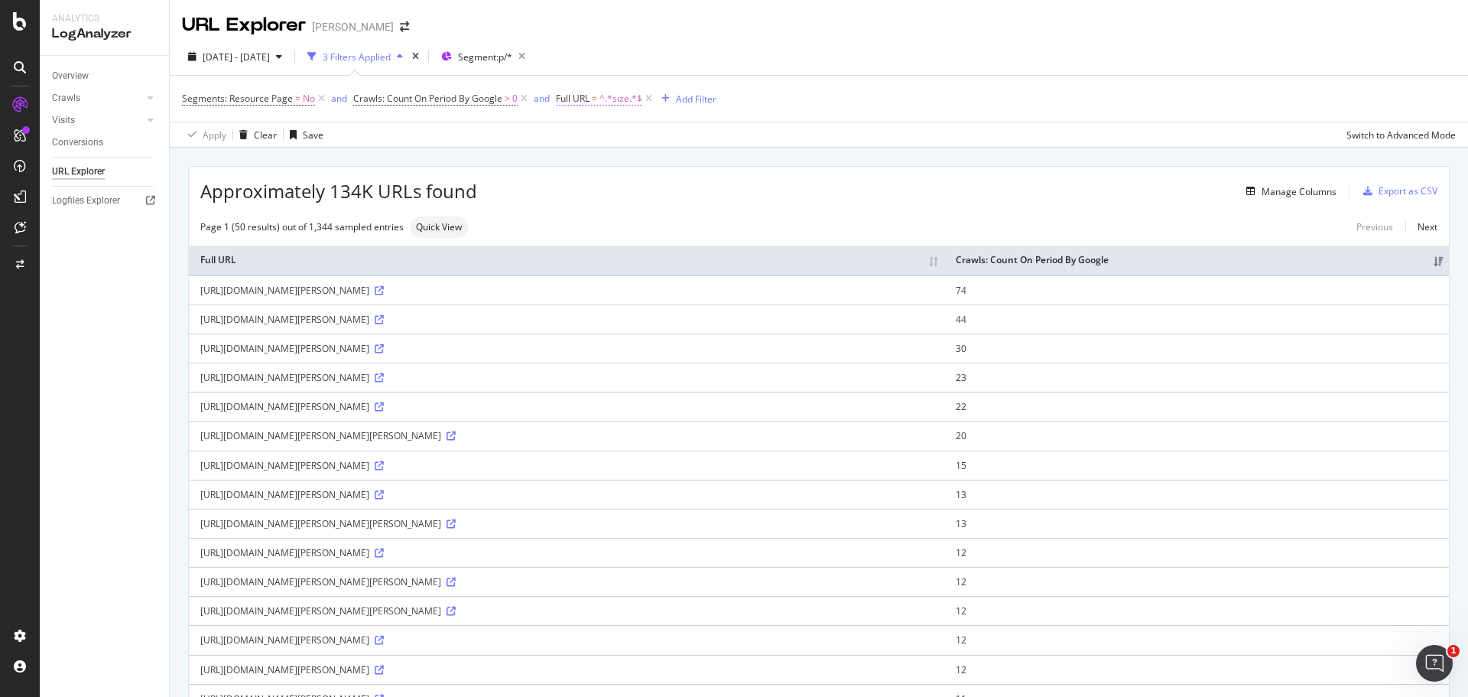
click at [581, 93] on span "Full URL" at bounding box center [573, 98] width 34 height 13
click at [645, 151] on input "size" at bounding box center [642, 162] width 145 height 24
click at [643, 157] on input "size" at bounding box center [642, 162] width 145 height 24
type input "size="
click at [710, 190] on div "button" at bounding box center [704, 194] width 21 height 9
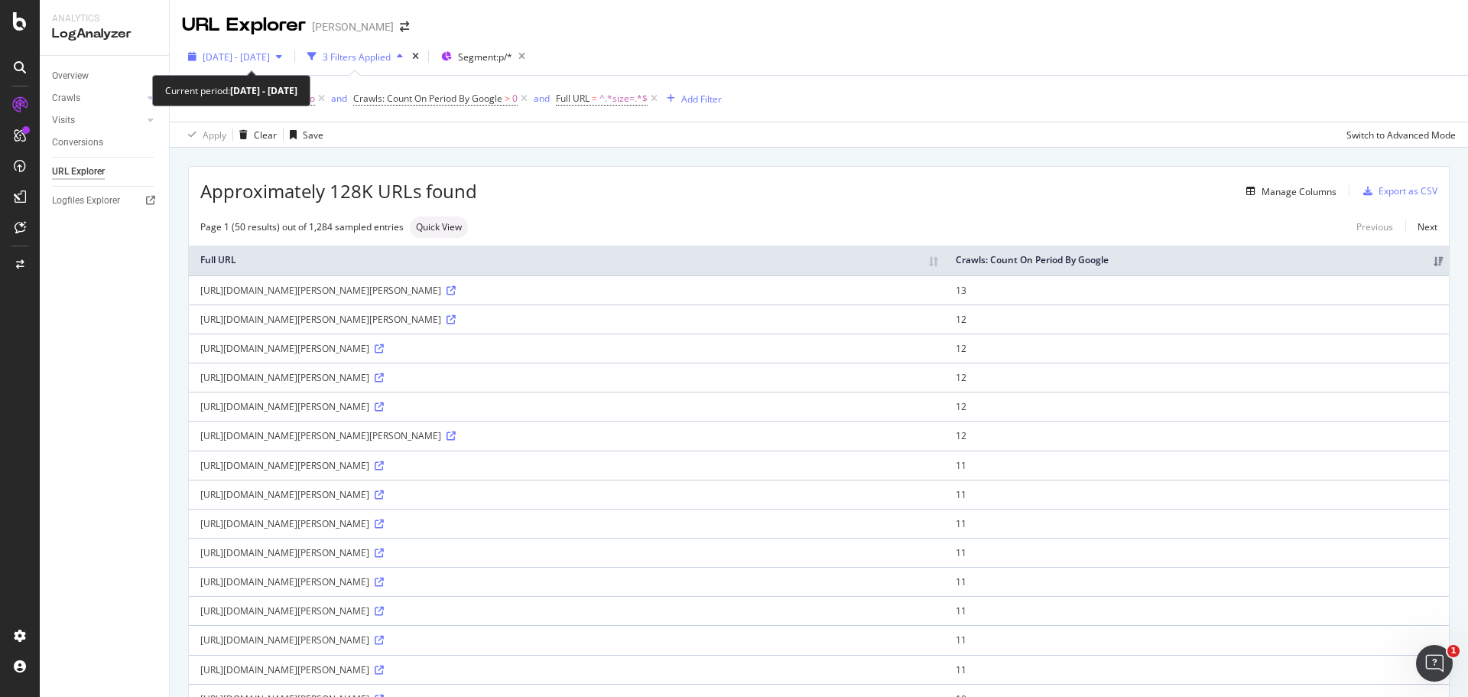
click at [270, 56] on span "2025 Sep. 7th - Oct. 6th" at bounding box center [236, 56] width 67 height 13
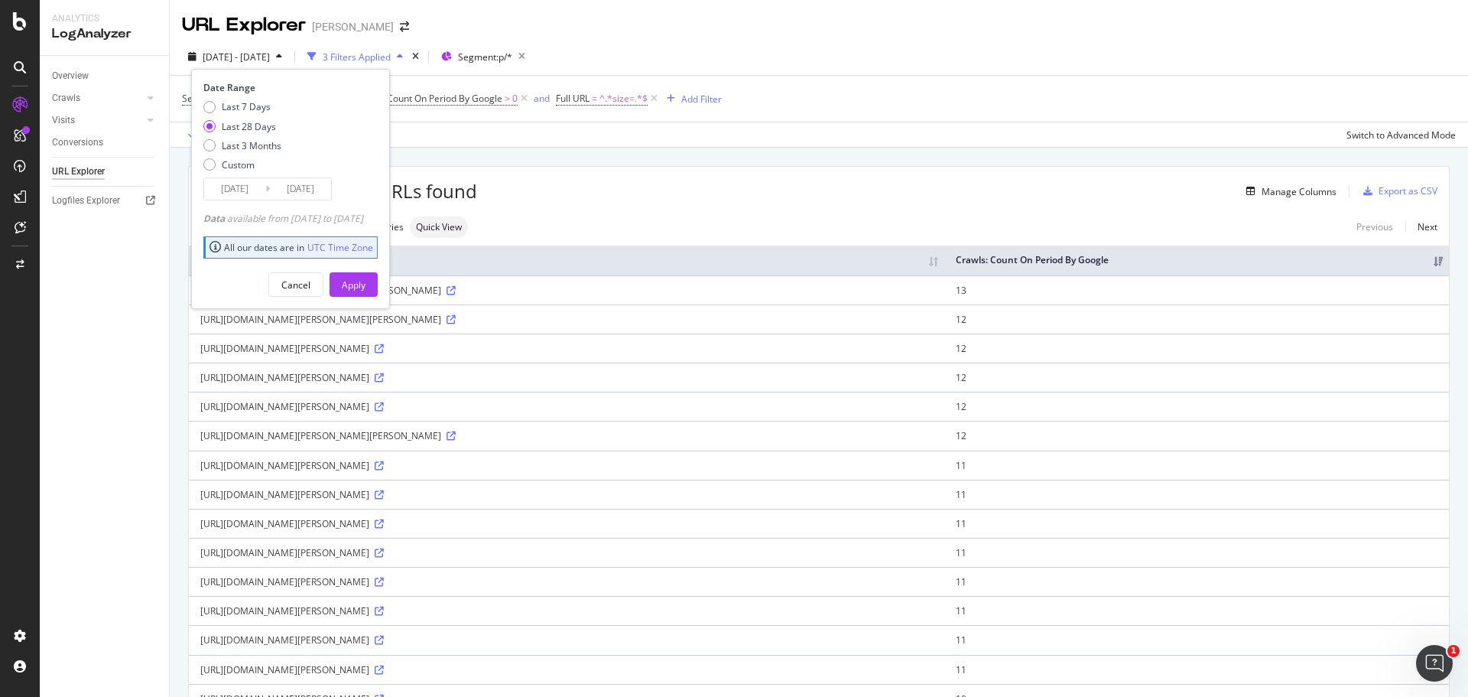
click at [294, 190] on input "2025/10/06" at bounding box center [300, 188] width 61 height 21
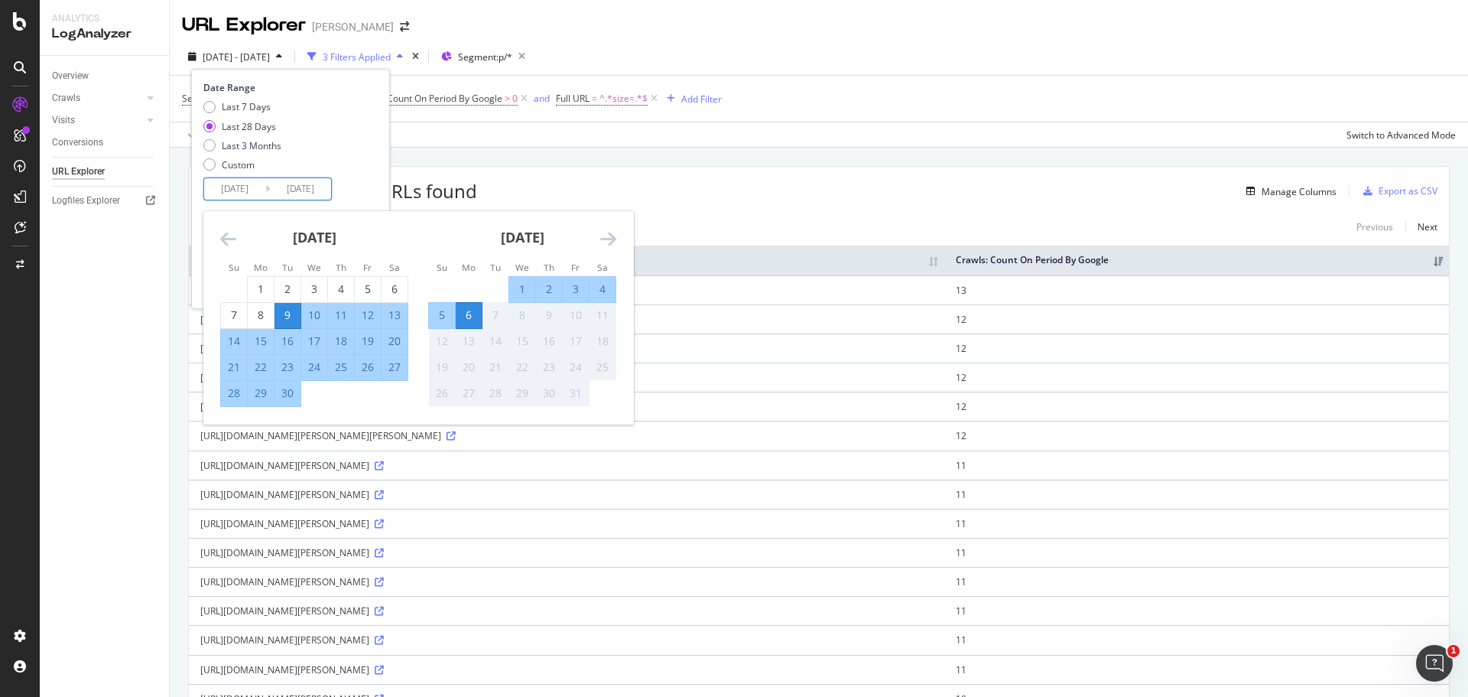
click at [317, 364] on div "24" at bounding box center [314, 366] width 26 height 15
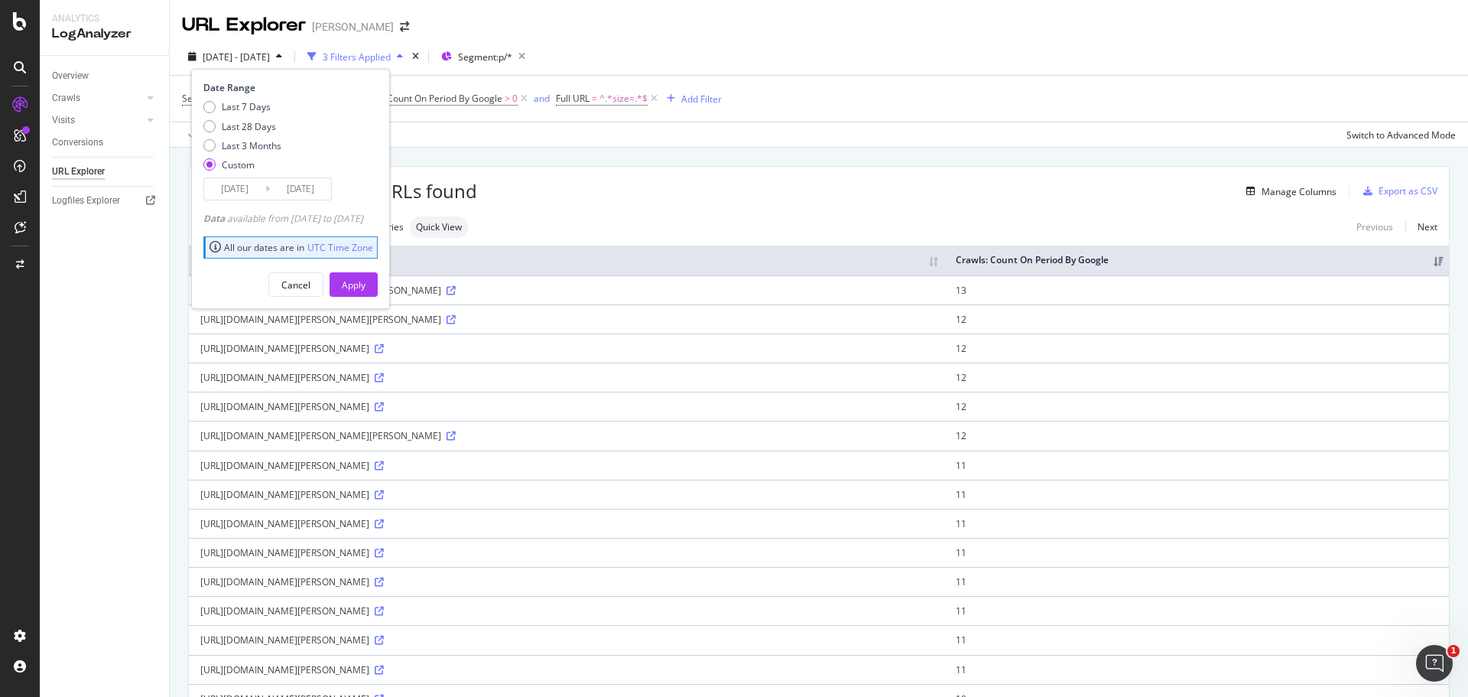
type input "2025/09/24"
click at [273, 192] on input "2025/09/24" at bounding box center [300, 188] width 61 height 21
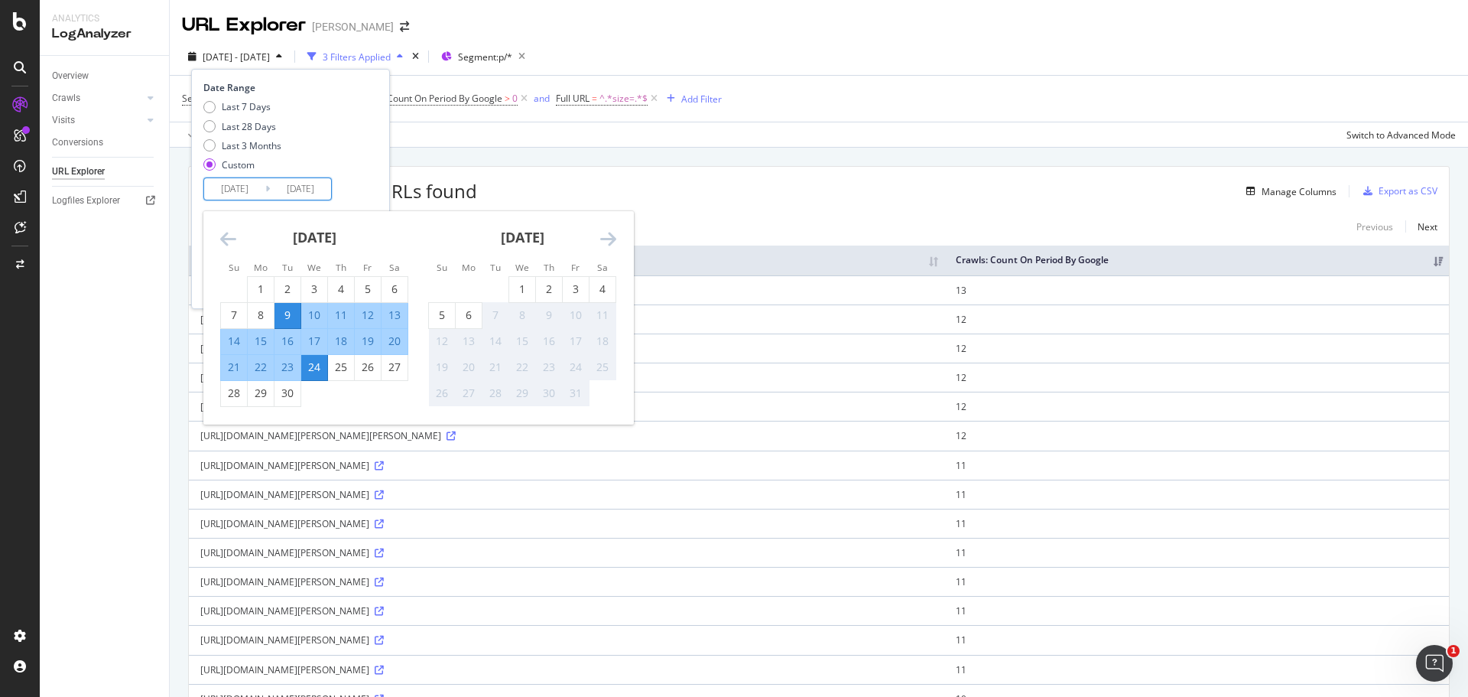
click at [314, 360] on div "24" at bounding box center [314, 366] width 26 height 15
click at [287, 194] on input "2025/09/24" at bounding box center [300, 188] width 61 height 21
click at [309, 365] on div "24" at bounding box center [314, 366] width 26 height 15
click at [233, 184] on input "2025/09/09" at bounding box center [234, 188] width 61 height 21
click at [323, 374] on div "24" at bounding box center [314, 366] width 26 height 15
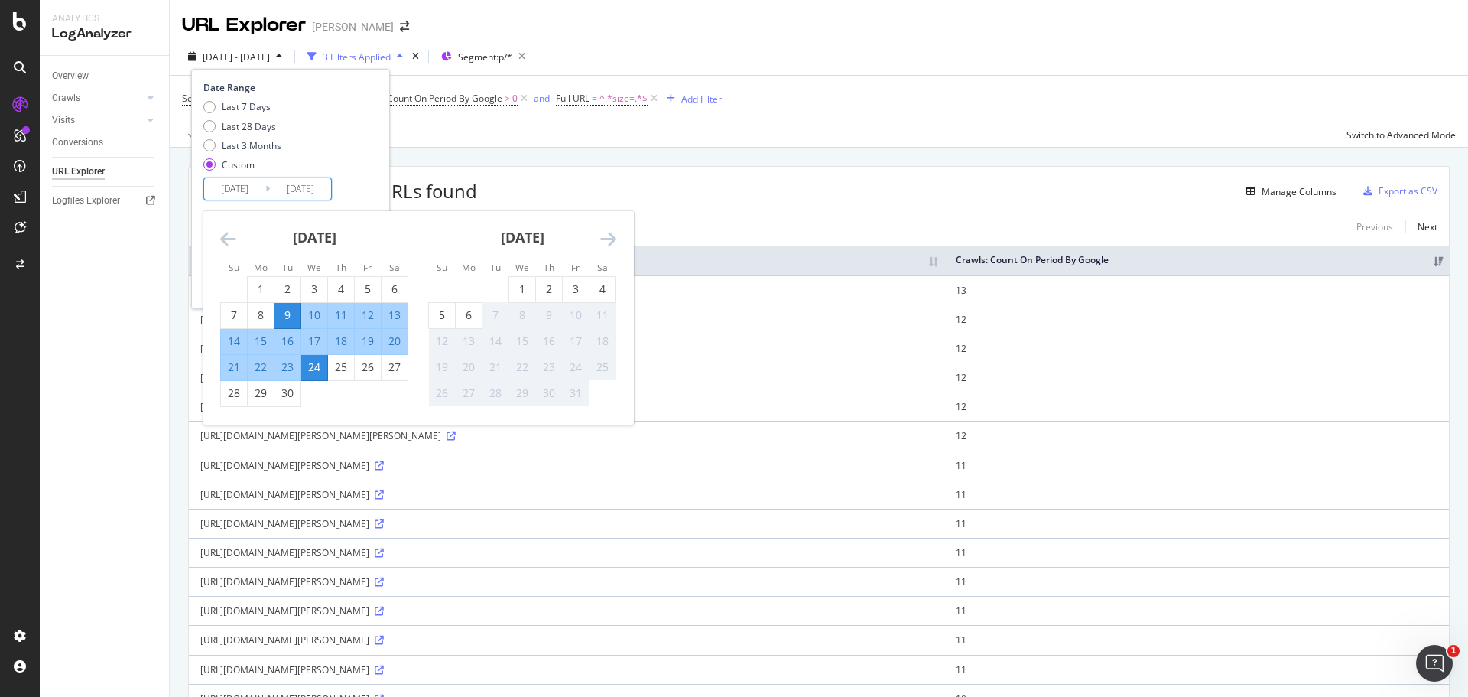
type input "2025/09/24"
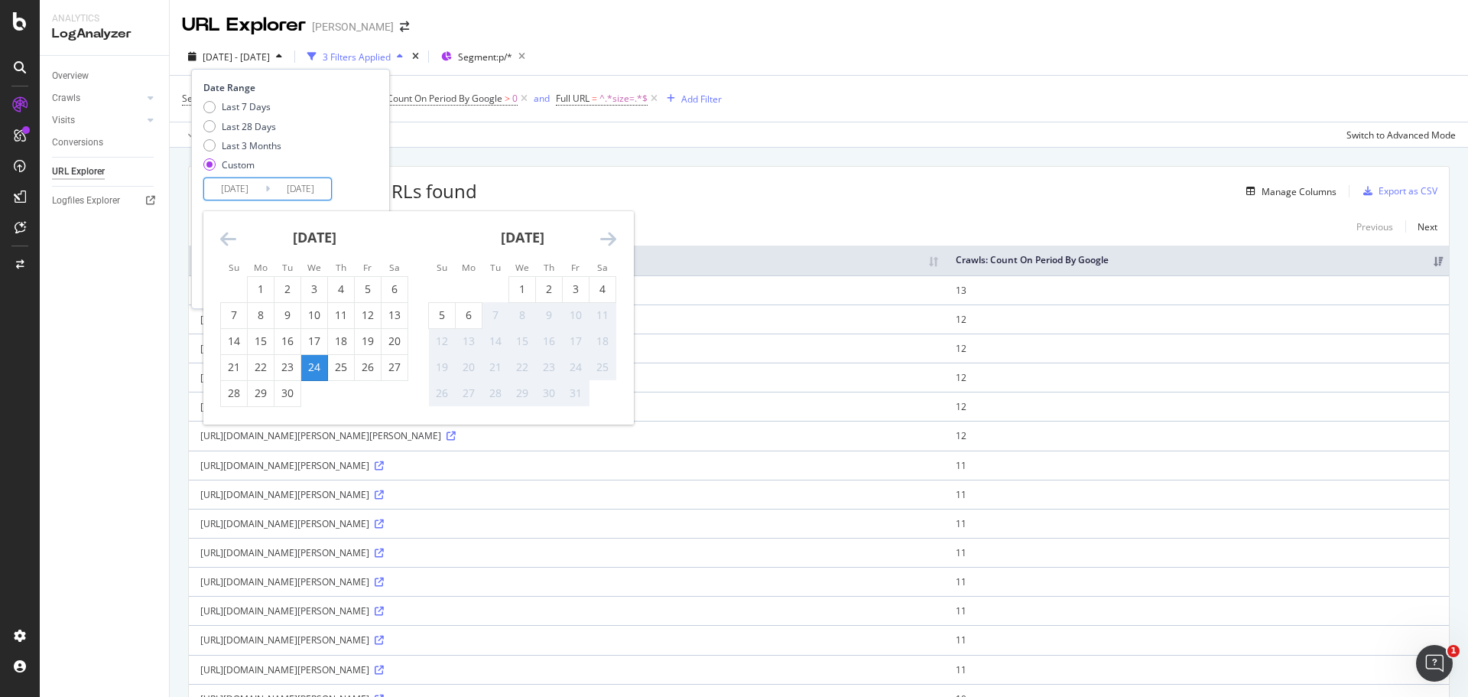
click at [390, 198] on div "Date Range Last 7 Days Last 28 Days Last 3 Months Custom 2025/09/24 Navigate fo…" at bounding box center [290, 189] width 199 height 240
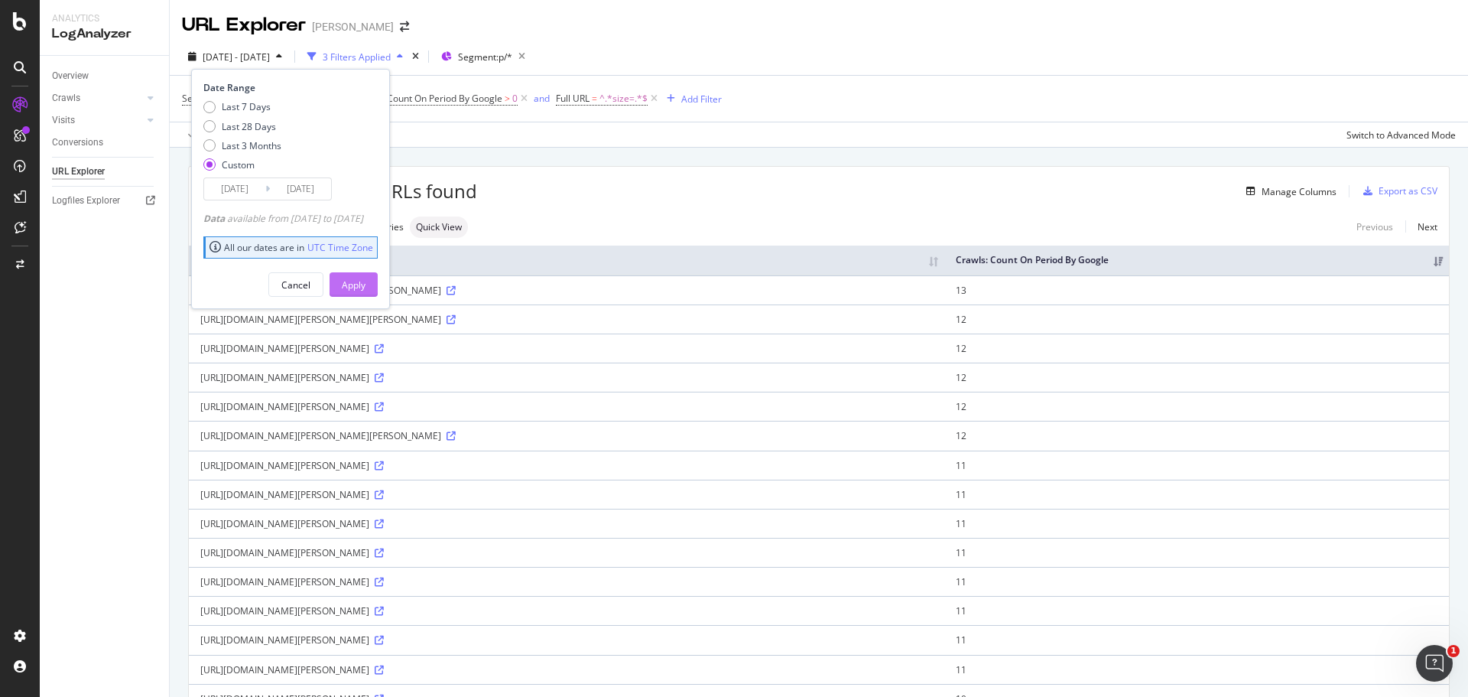
click at [366, 281] on div "Apply" at bounding box center [354, 284] width 24 height 13
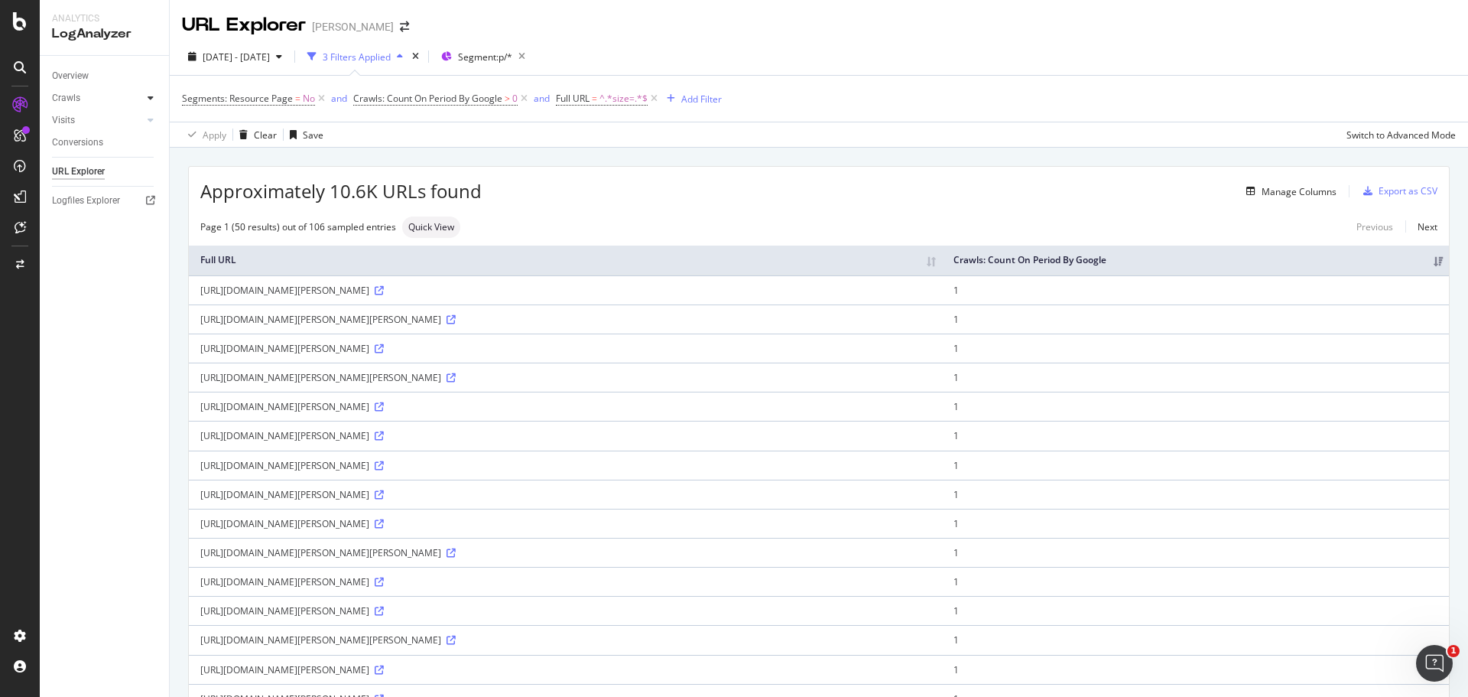
click at [148, 99] on icon at bounding box center [151, 97] width 6 height 9
click at [593, 223] on div "Page 1 (50 results) out of 106 sampled entries Quick View Previous Next" at bounding box center [819, 226] width 1260 height 21
click at [1288, 187] on div "Manage Columns" at bounding box center [1299, 191] width 75 height 13
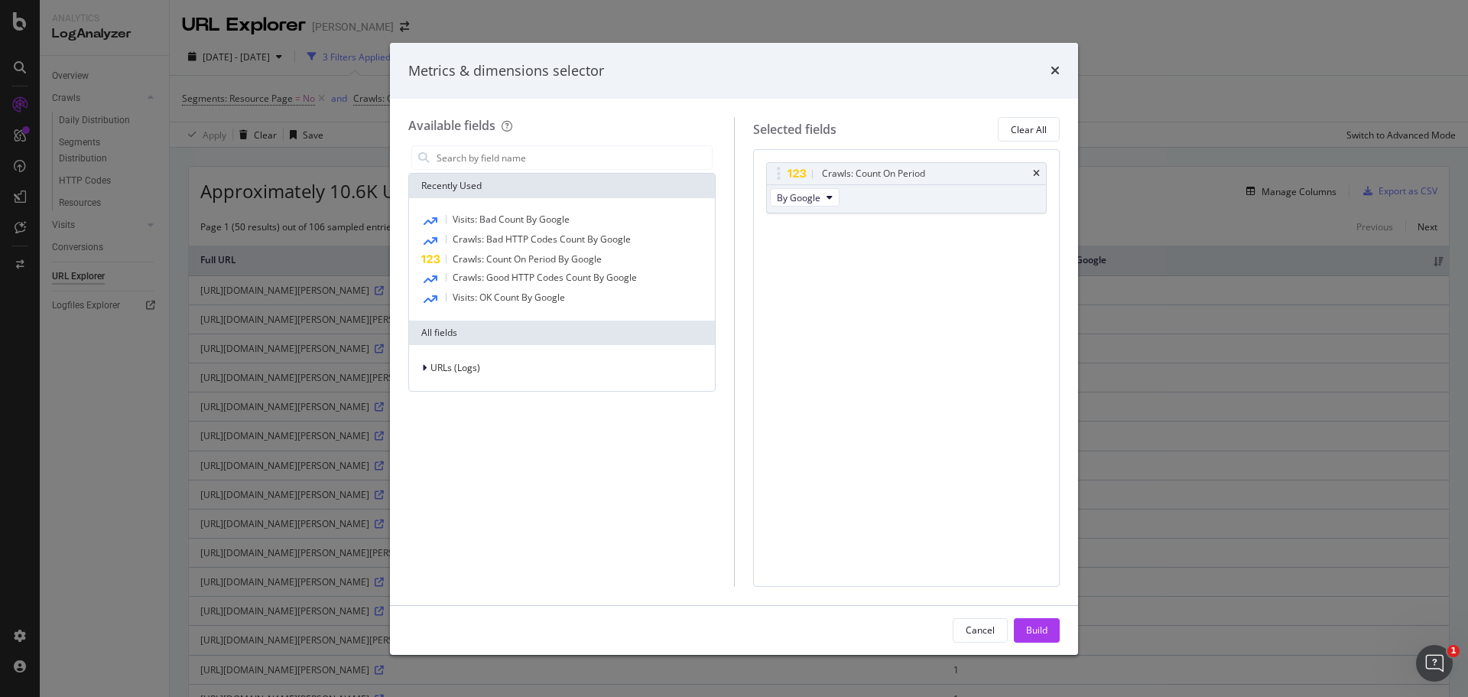
click at [410, 370] on div "URLs (Logs)" at bounding box center [562, 368] width 306 height 46
click at [444, 366] on span "URLs (Logs)" at bounding box center [456, 367] width 50 height 13
click at [439, 390] on div "modal" at bounding box center [435, 389] width 9 height 15
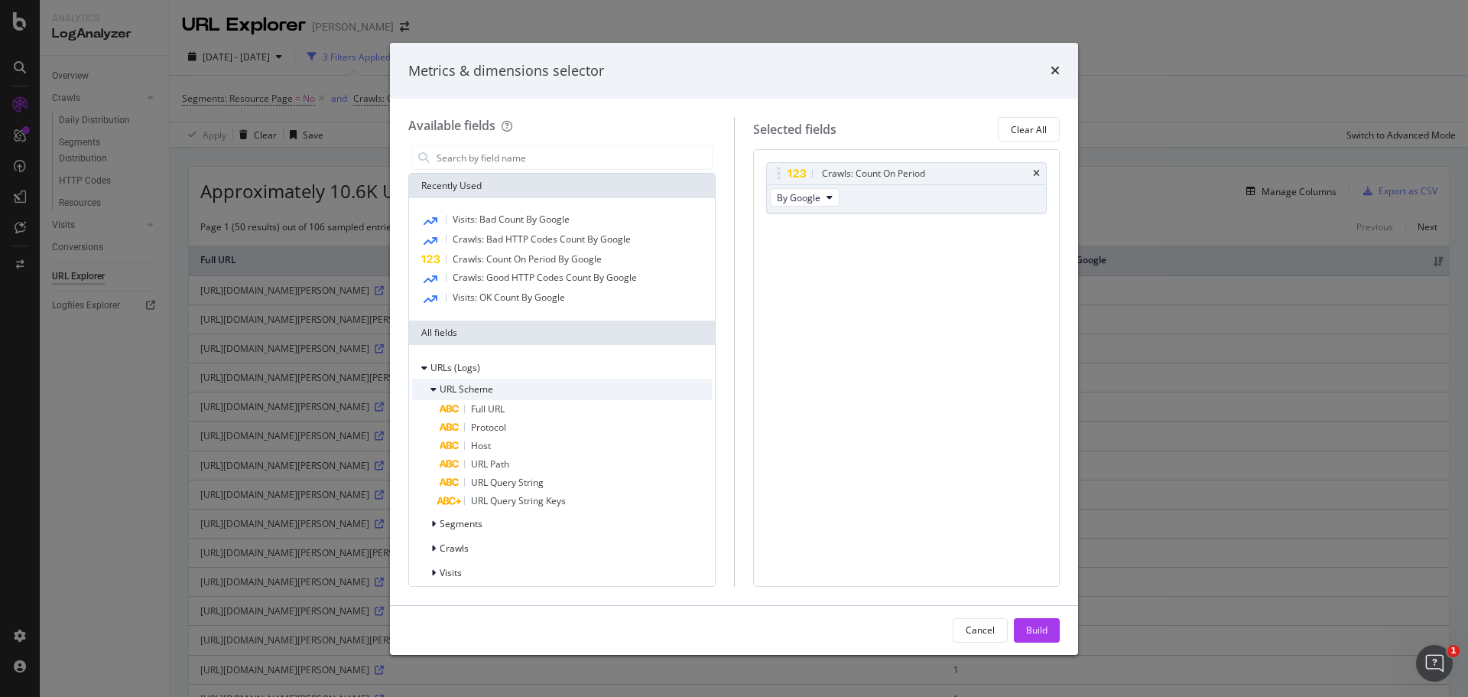
click at [434, 390] on icon "modal" at bounding box center [434, 389] width 6 height 9
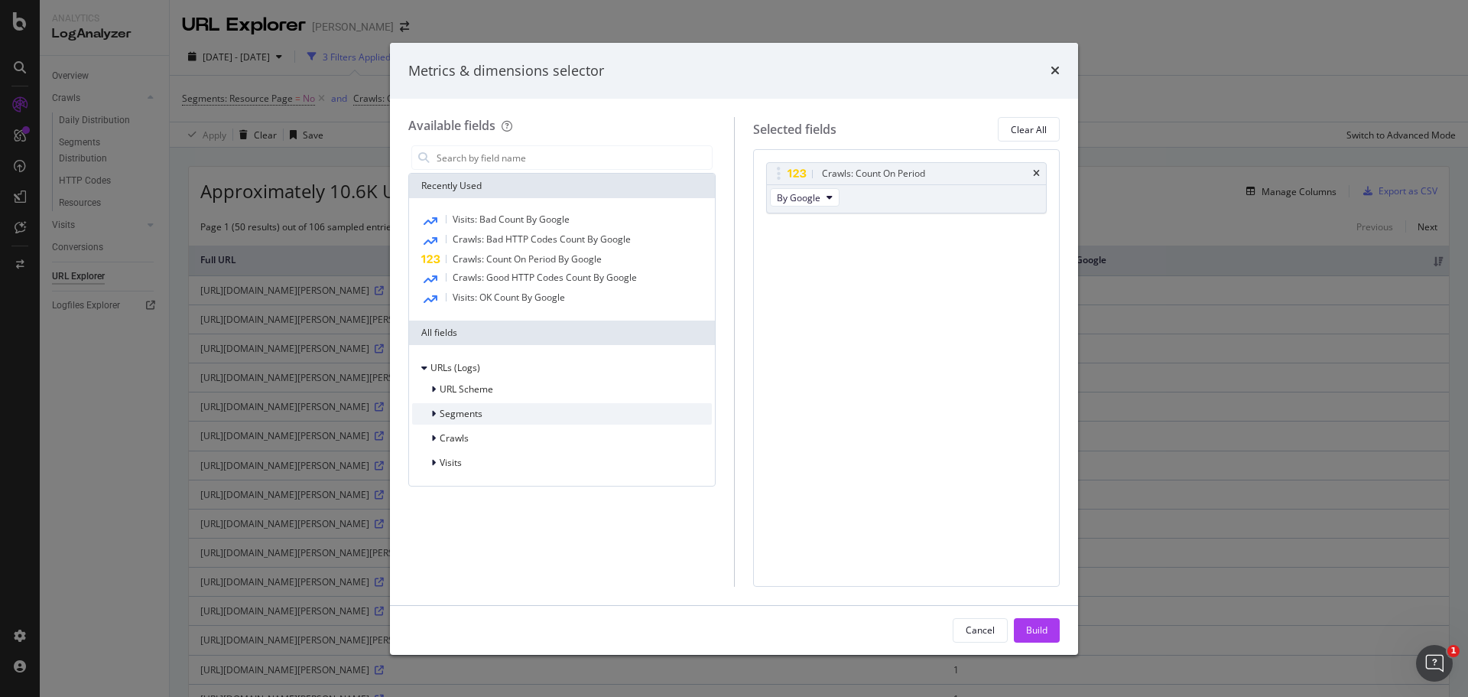
click at [437, 405] on div "Segments" at bounding box center [562, 413] width 300 height 21
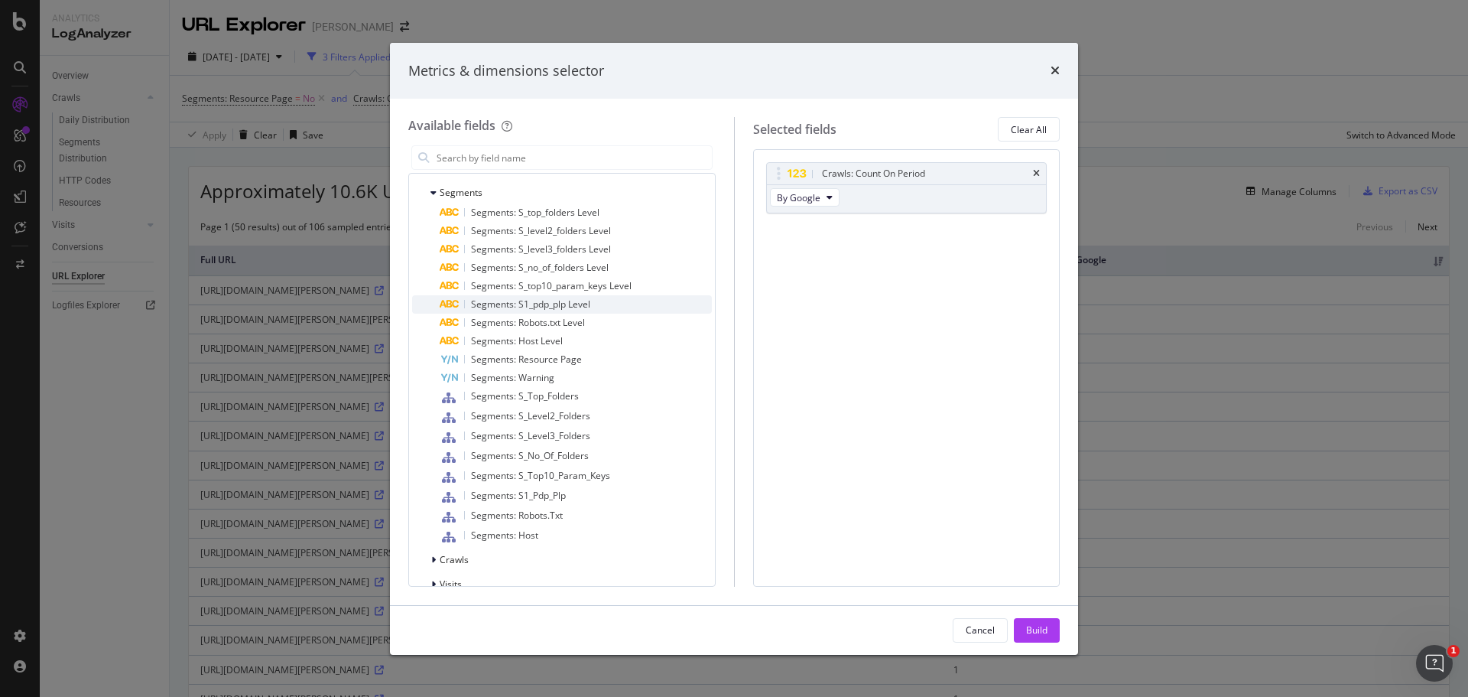
scroll to position [229, 0]
click at [453, 551] on span "Crawls" at bounding box center [454, 550] width 29 height 13
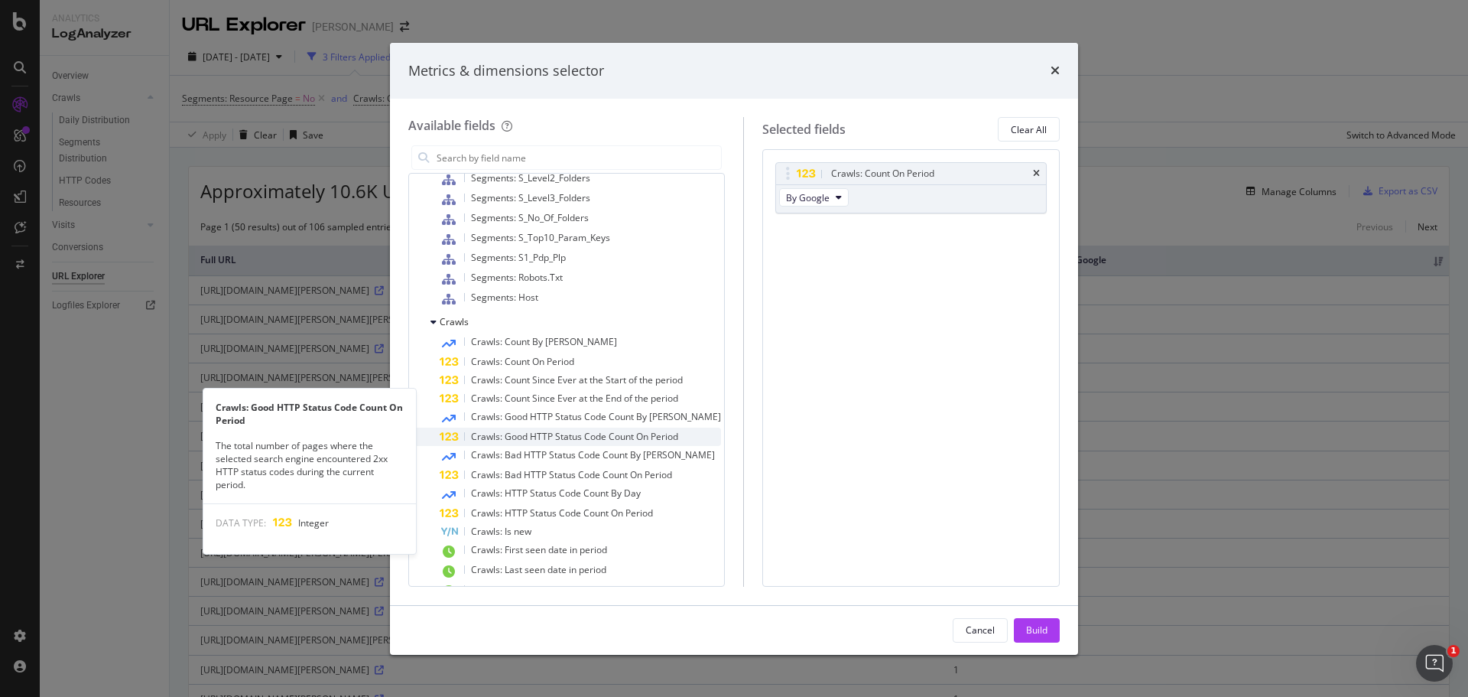
scroll to position [530, 0]
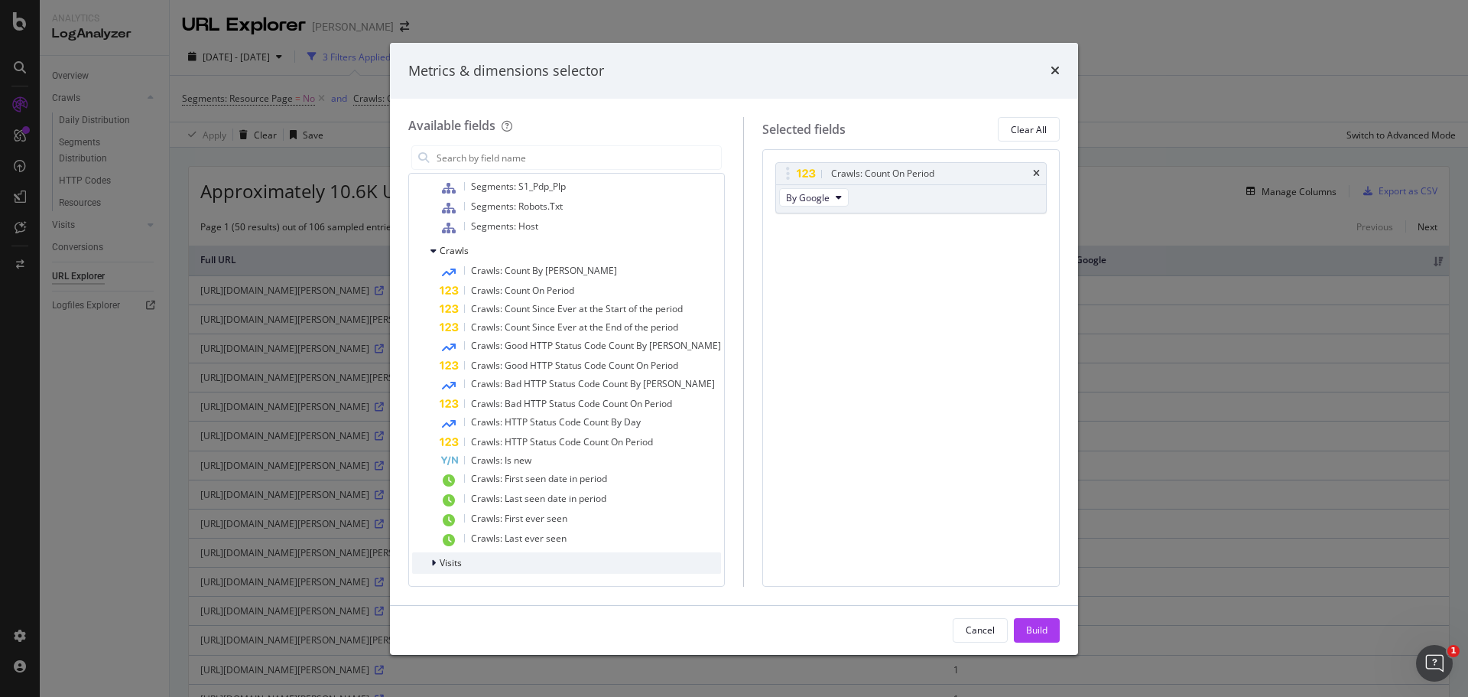
click at [449, 568] on span "Visits" at bounding box center [451, 562] width 22 height 13
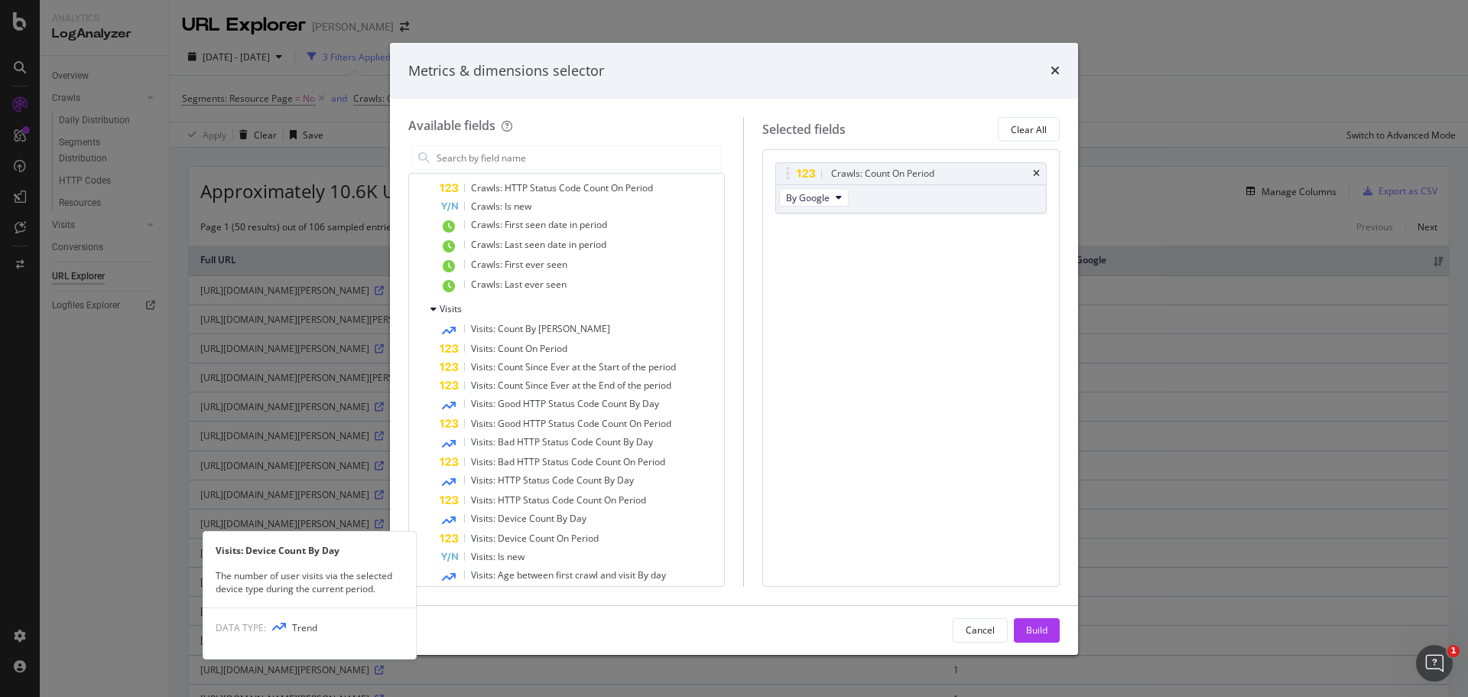
scroll to position [703, 0]
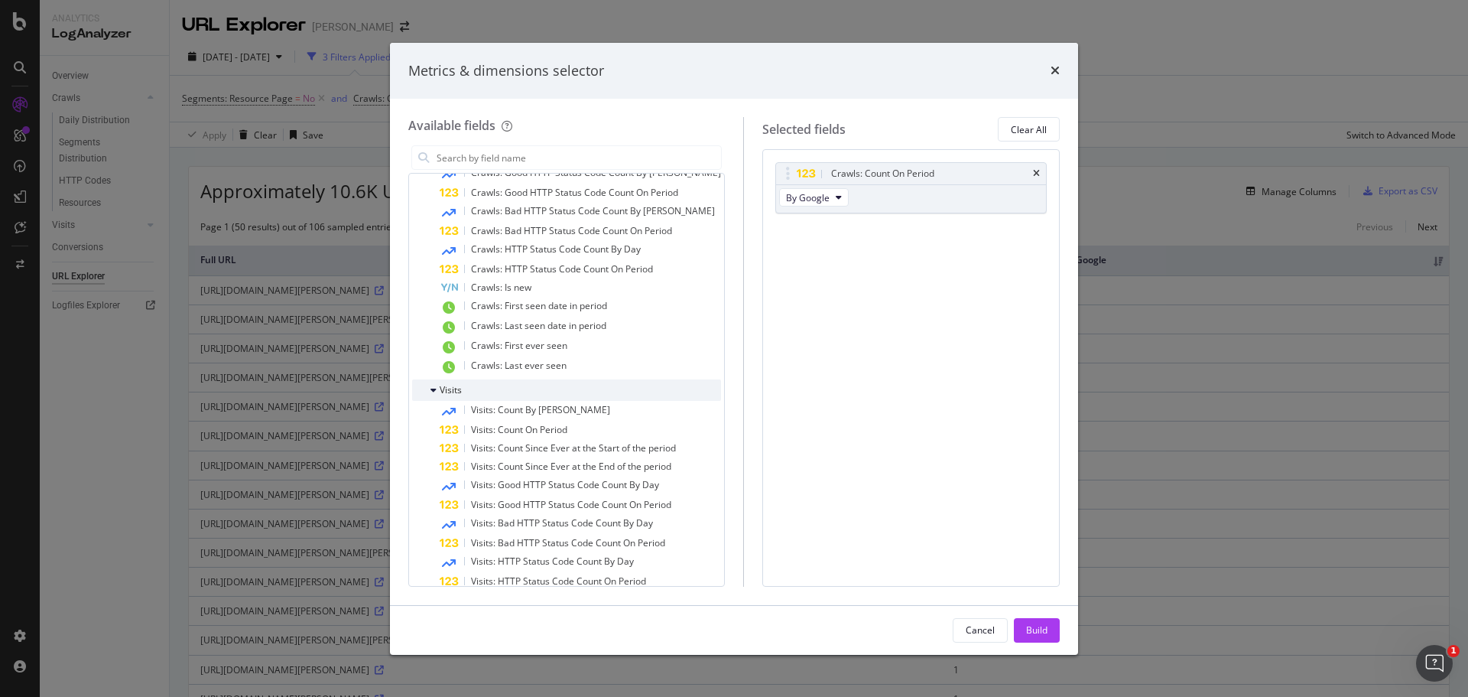
click at [450, 390] on span "Visits" at bounding box center [451, 389] width 22 height 13
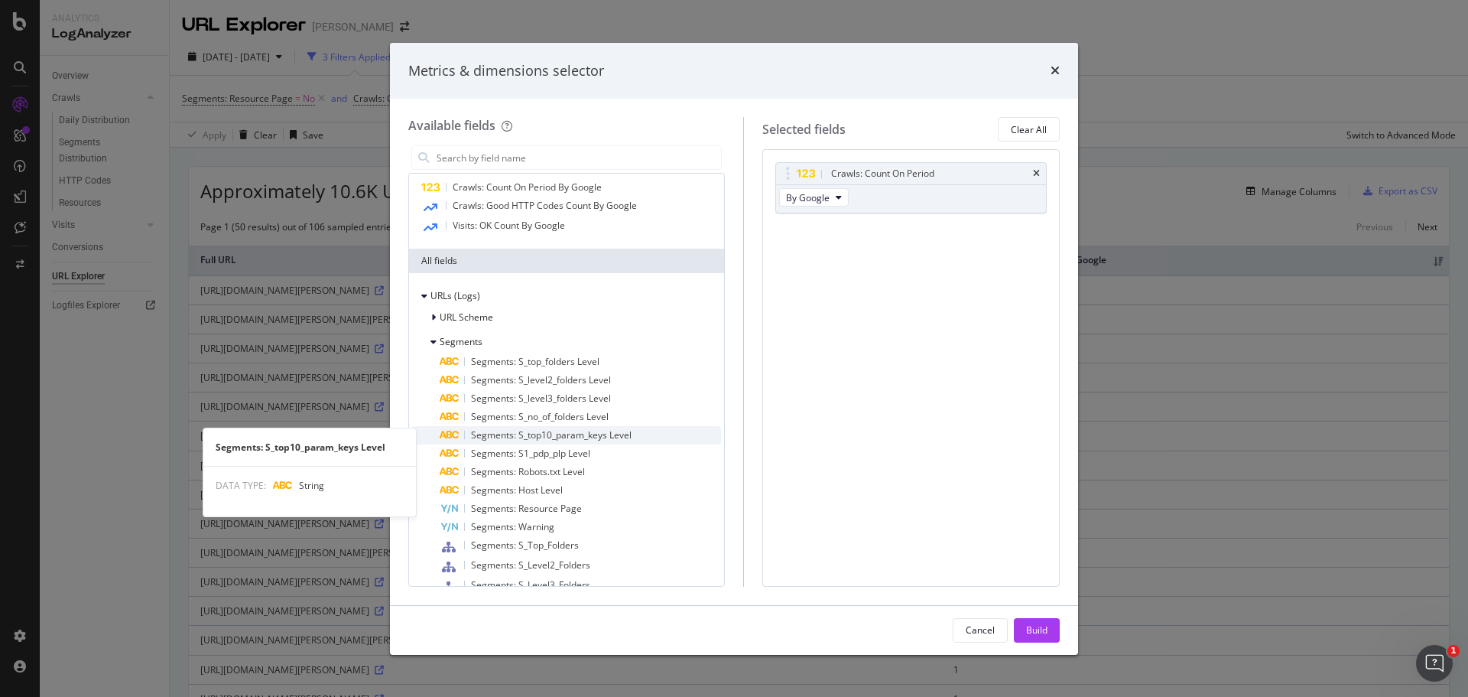
scroll to position [0, 0]
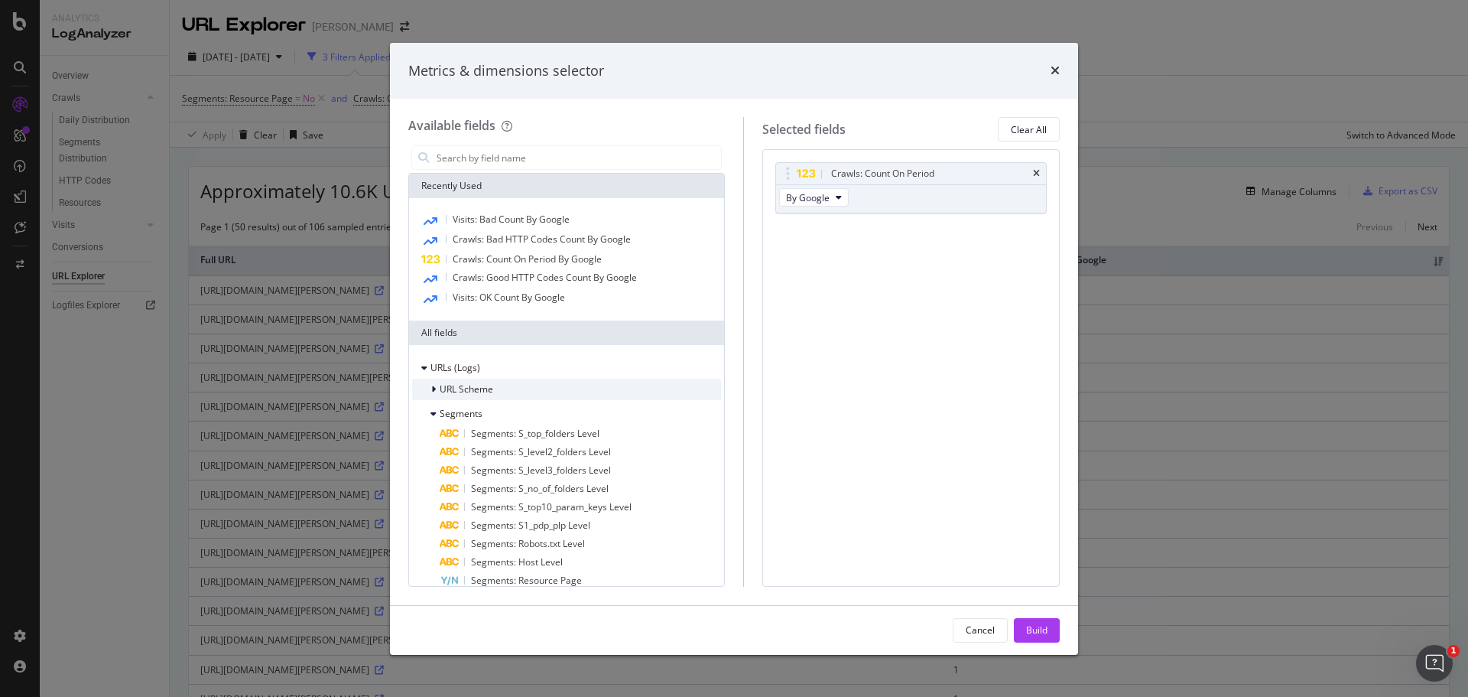
click at [460, 398] on div "URL Scheme" at bounding box center [566, 389] width 309 height 21
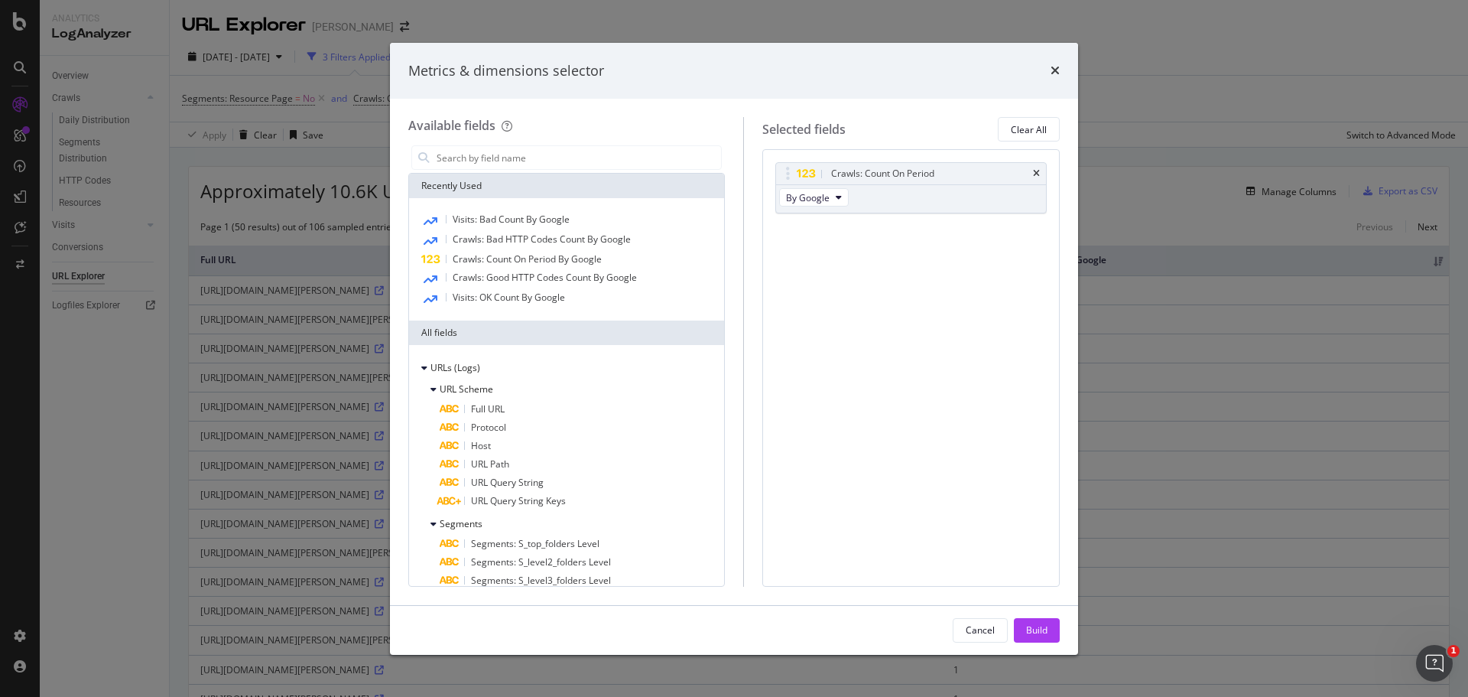
click at [1122, 240] on div "Metrics & dimensions selector Available fields Recently Used Visits: Bad Count …" at bounding box center [734, 348] width 1468 height 697
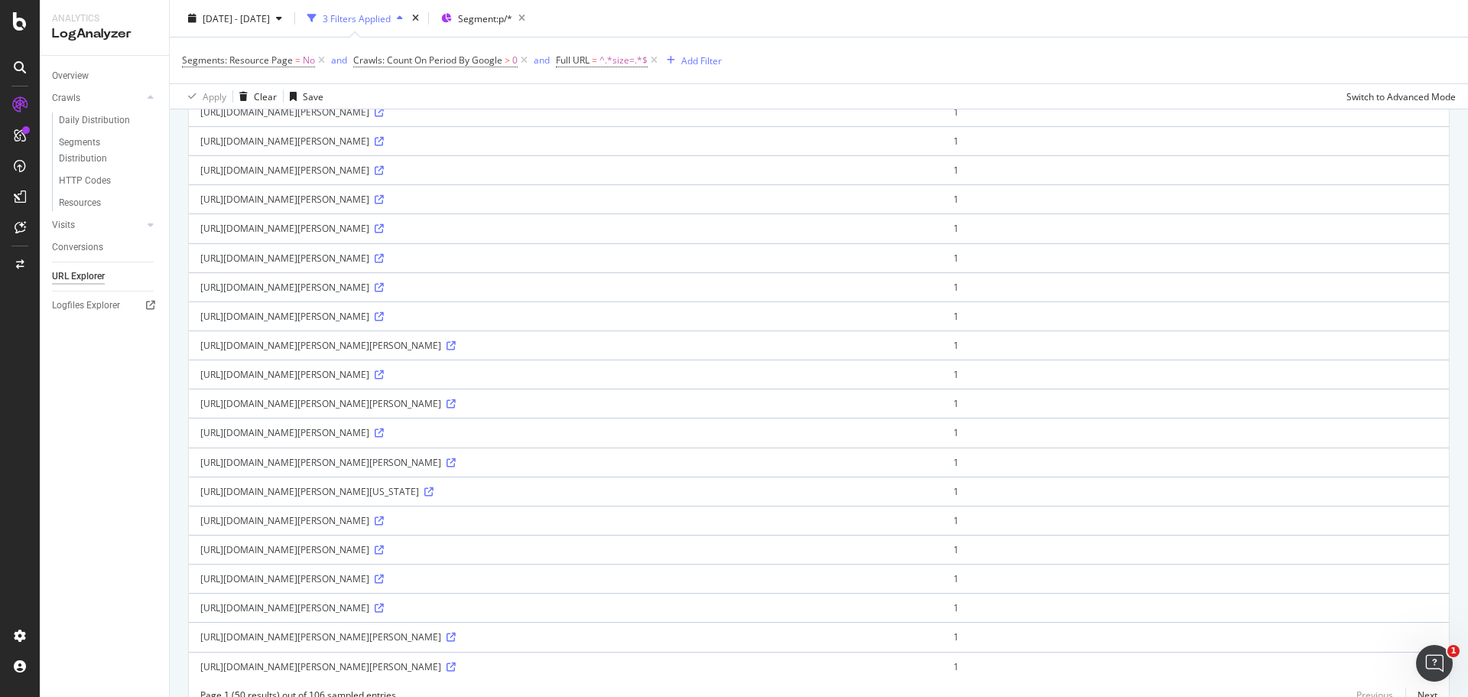
scroll to position [1147, 0]
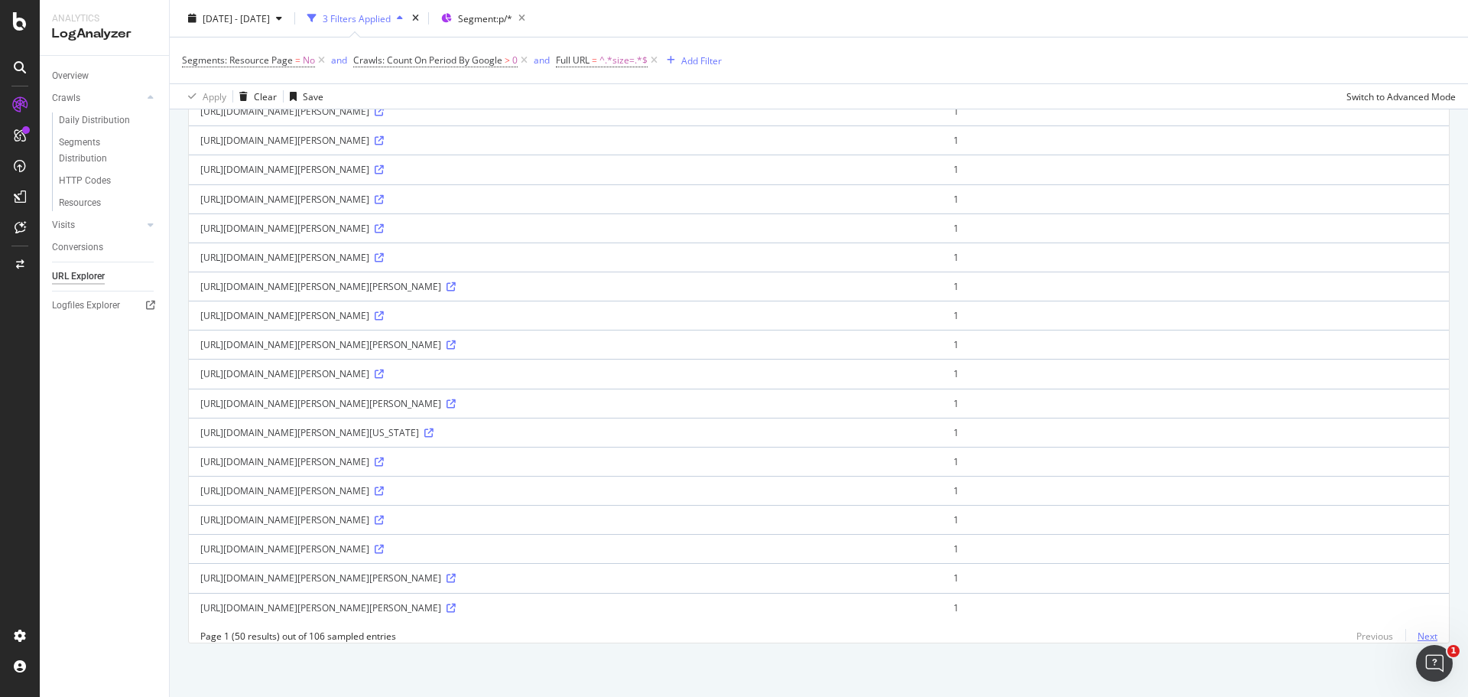
click at [1405, 634] on link "Next" at bounding box center [1421, 636] width 32 height 22
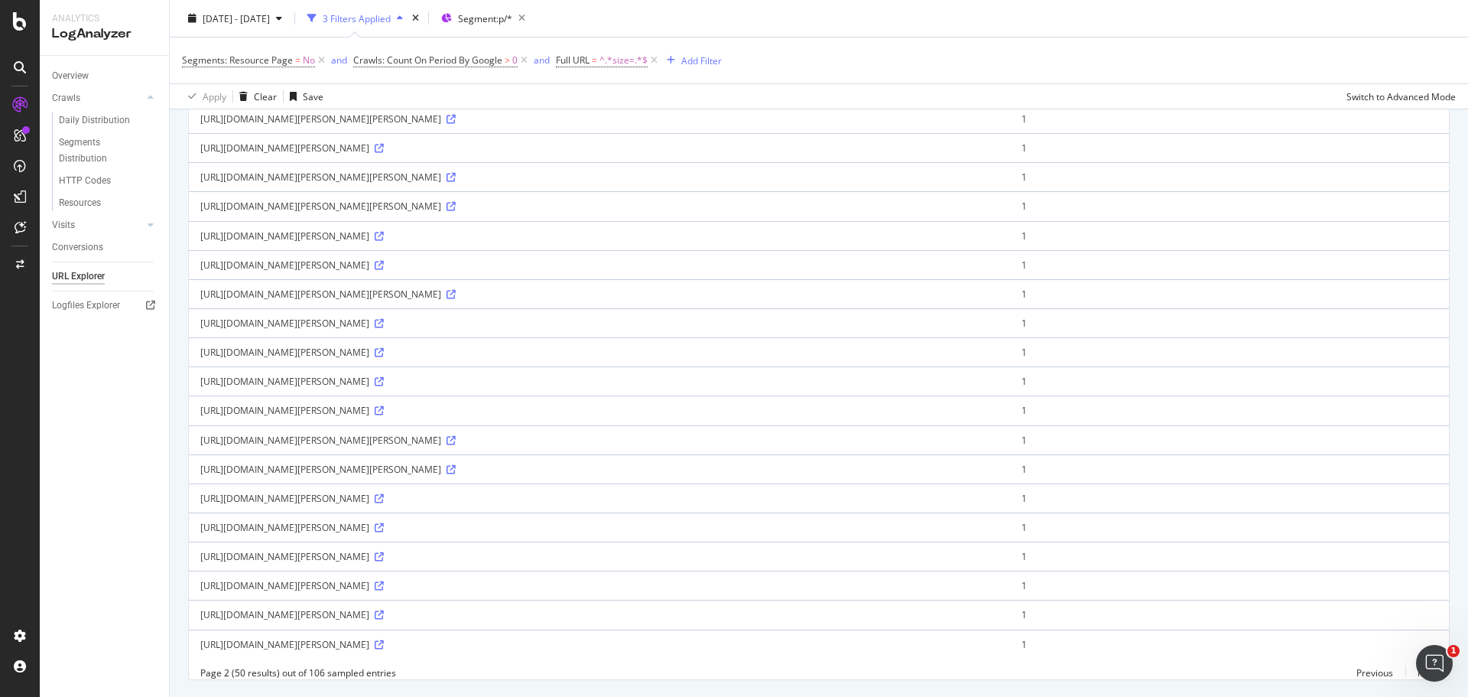
scroll to position [1189, 0]
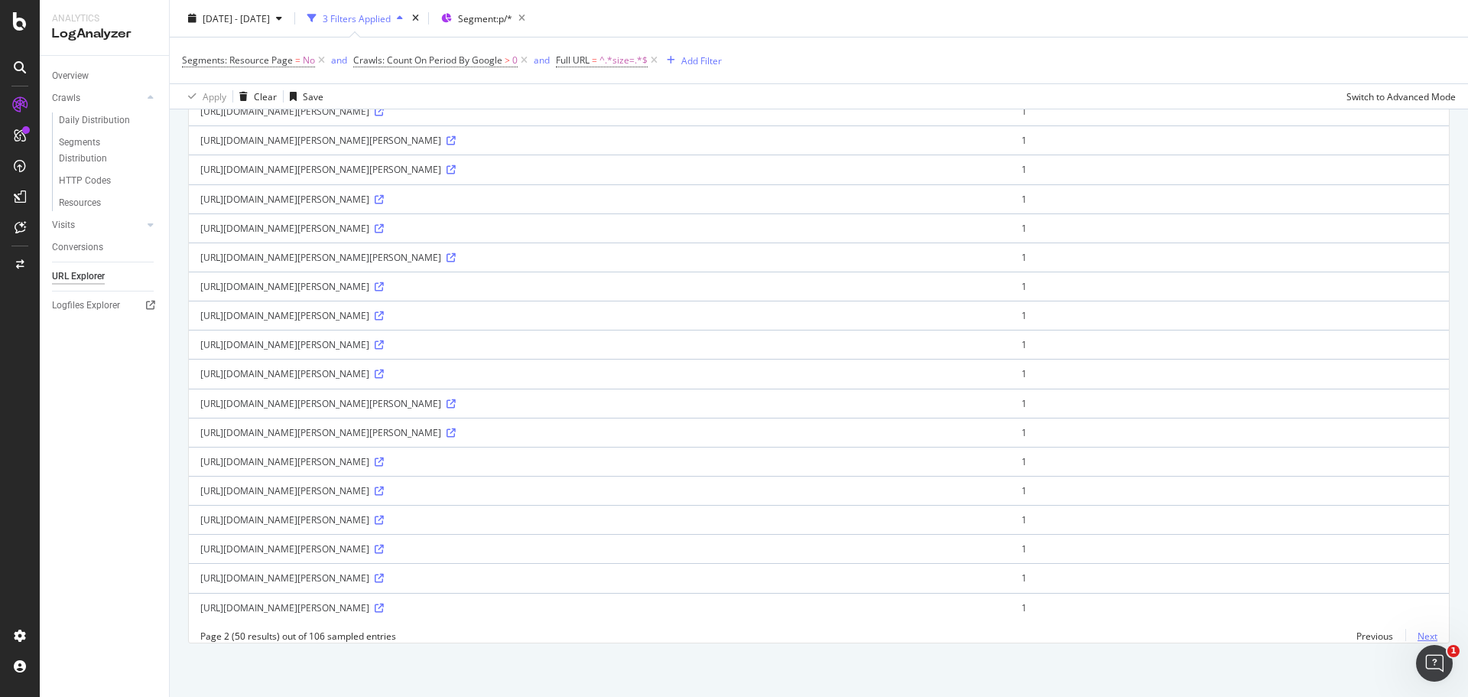
click at [1417, 632] on link "Next" at bounding box center [1421, 636] width 32 height 22
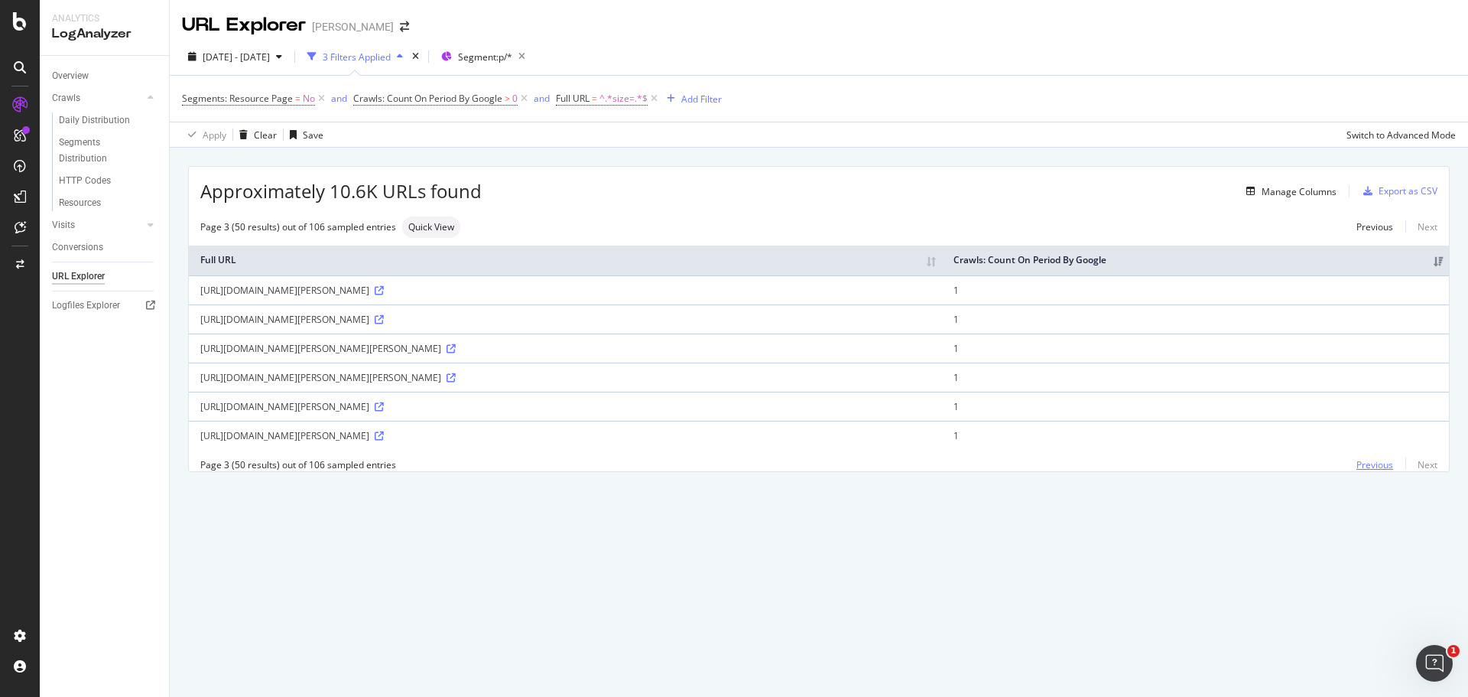
click at [1382, 476] on link "Previous" at bounding box center [1374, 464] width 61 height 22
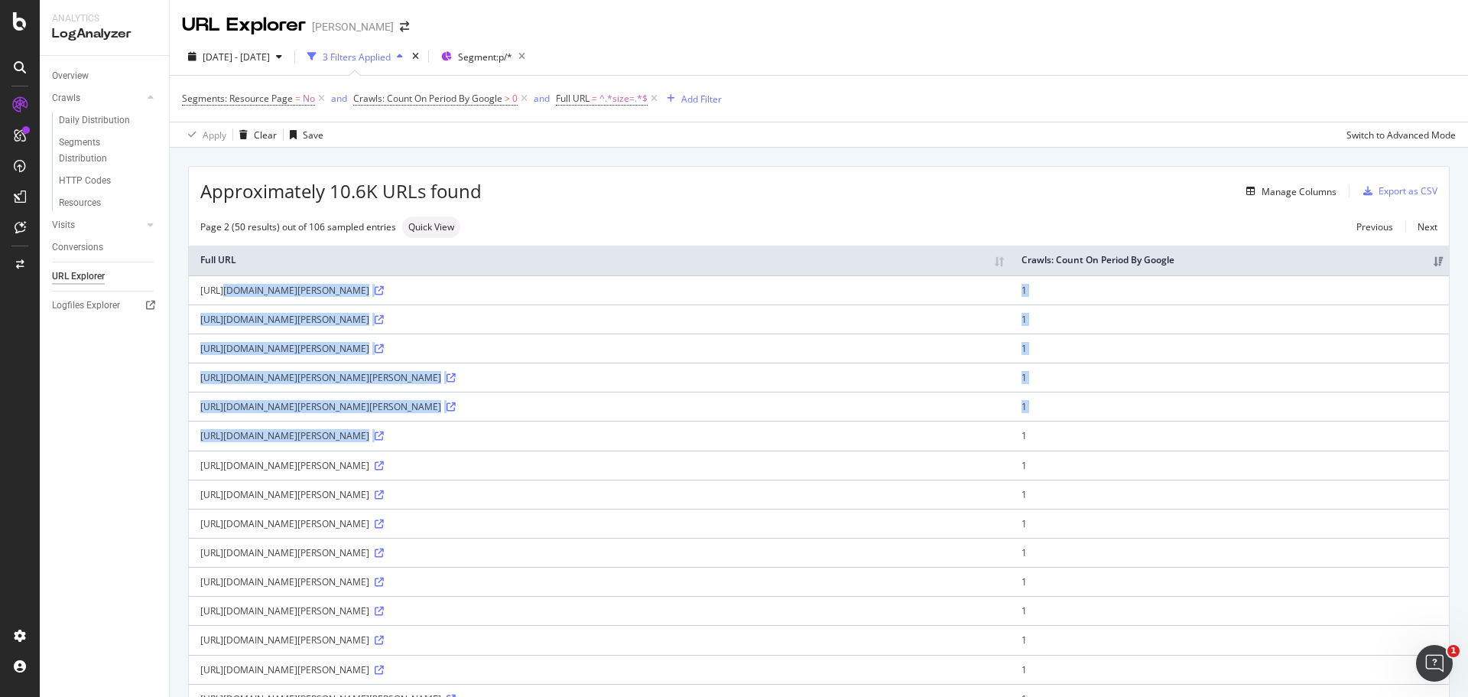
drag, startPoint x: 195, startPoint y: 305, endPoint x: 1027, endPoint y: 440, distance: 842.9
copy tbody "https://www.myer.com.au/p/blaq-trilby-in-black-250216360--1?size=One%2520Size&u…"
drag, startPoint x: 975, startPoint y: 565, endPoint x: 554, endPoint y: 565, distance: 421.3
click at [554, 559] on div "https://www.myer.com.au/p/levis-516-straight-jeans-blue-904532770-1?size=32/32&…" at bounding box center [599, 552] width 798 height 13
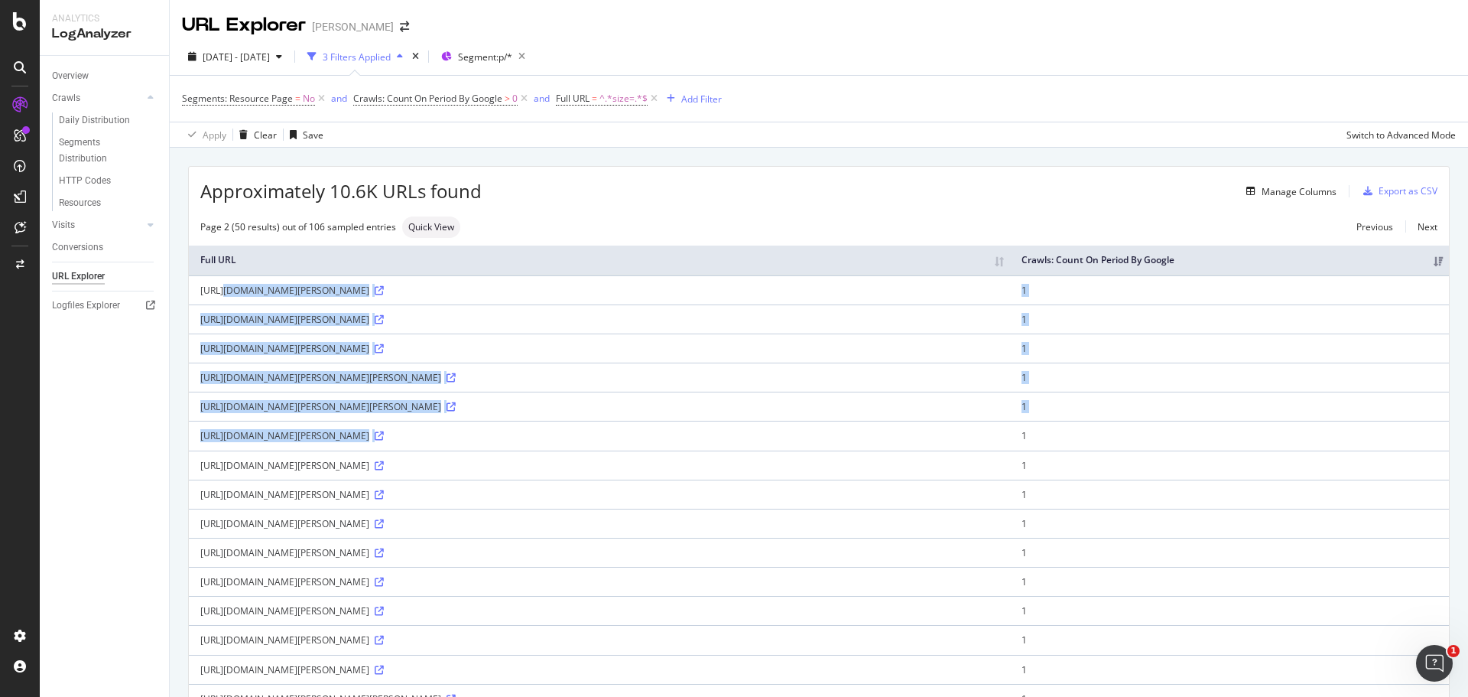
copy div "&utm_source=googlesurfaces&utm_medium=organic&utm_campaign=shopping&region_id=3…"
click at [288, 65] on div "2025 Sep. 24th - Sep. 24th" at bounding box center [235, 56] width 106 height 23
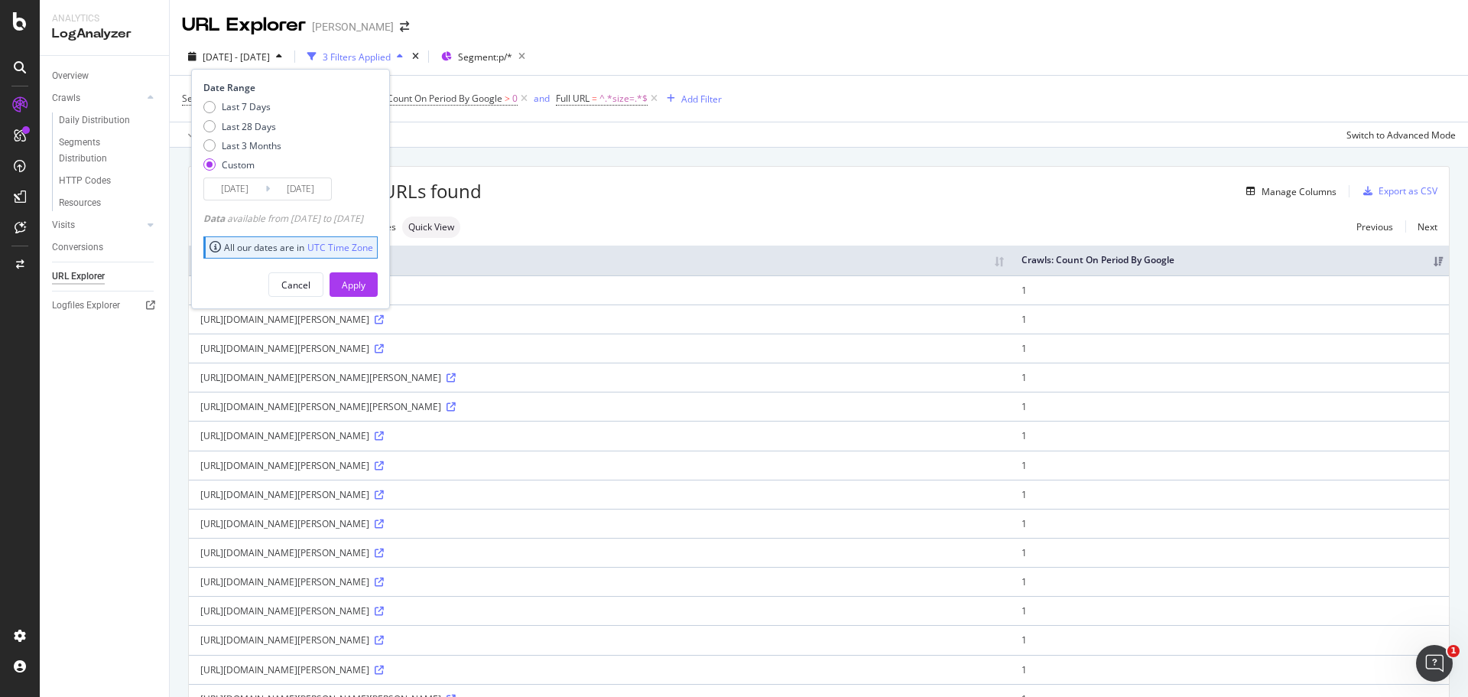
click at [244, 193] on input "2025/09/24" at bounding box center [234, 188] width 61 height 21
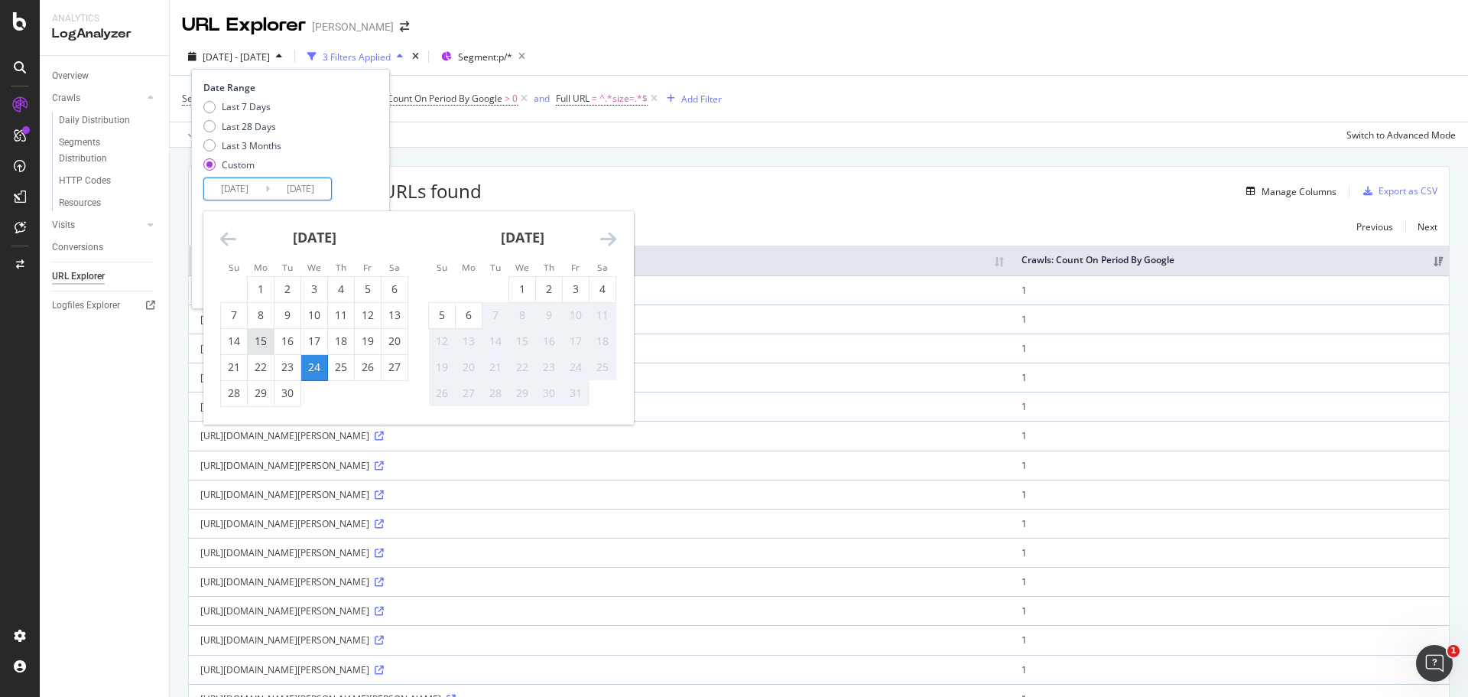
click at [265, 341] on div "15" at bounding box center [261, 340] width 26 height 15
type input "2025/09/15"
click at [259, 340] on div "15" at bounding box center [261, 340] width 26 height 15
type input "2025/09/15"
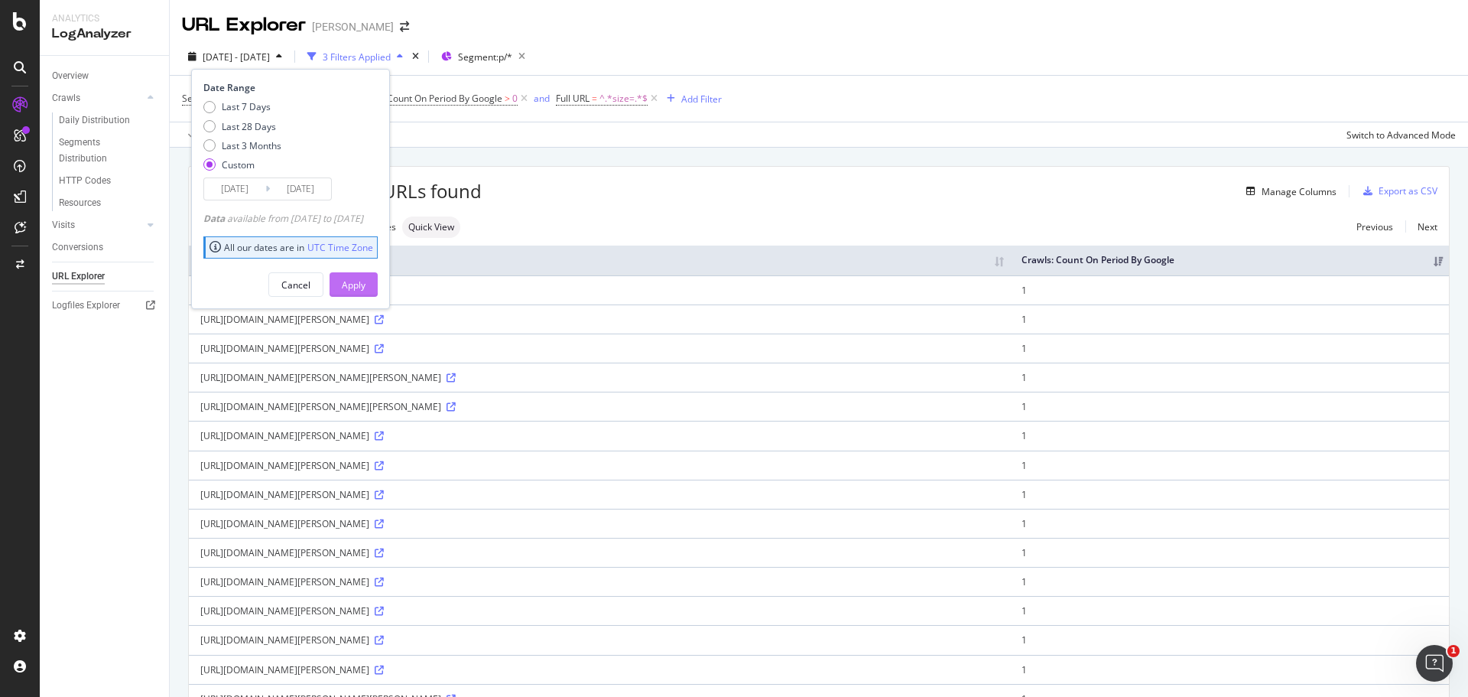
click at [366, 284] on div "Apply" at bounding box center [354, 284] width 24 height 13
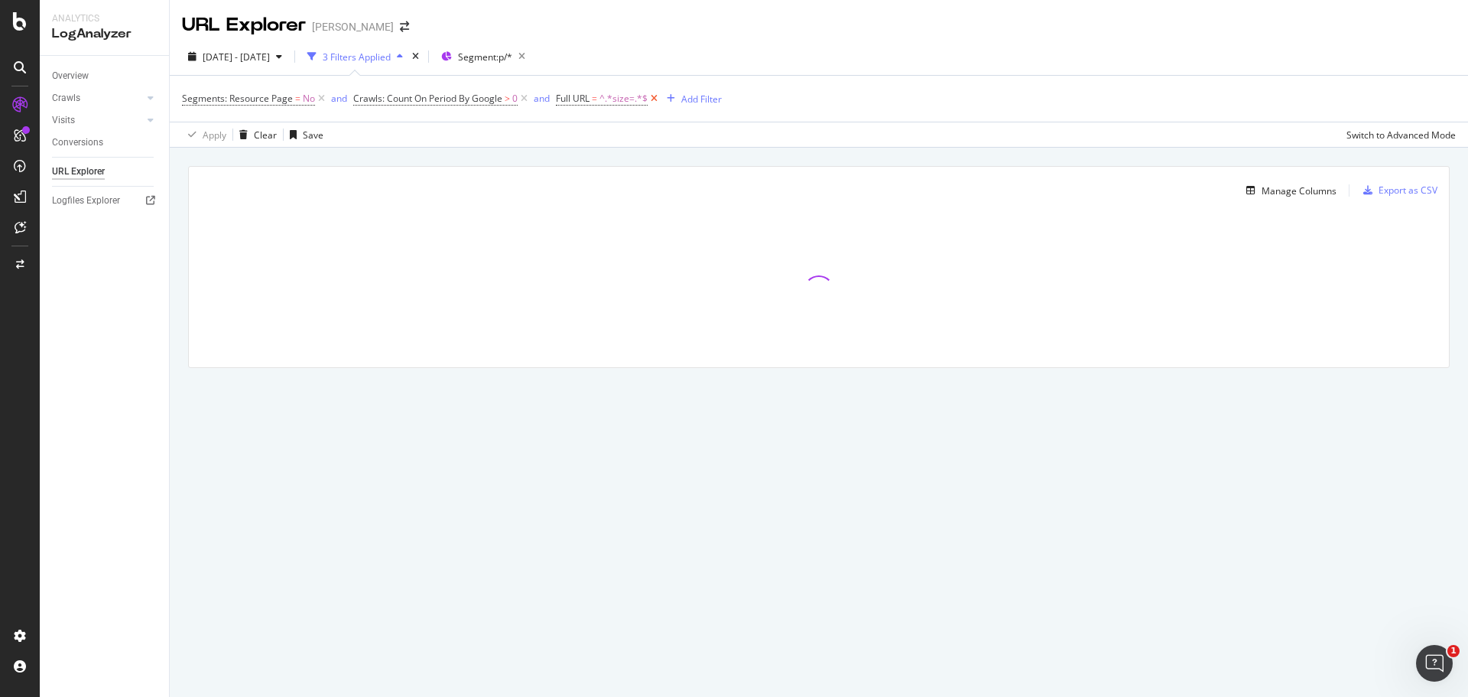
click at [652, 98] on icon at bounding box center [654, 98] width 13 height 15
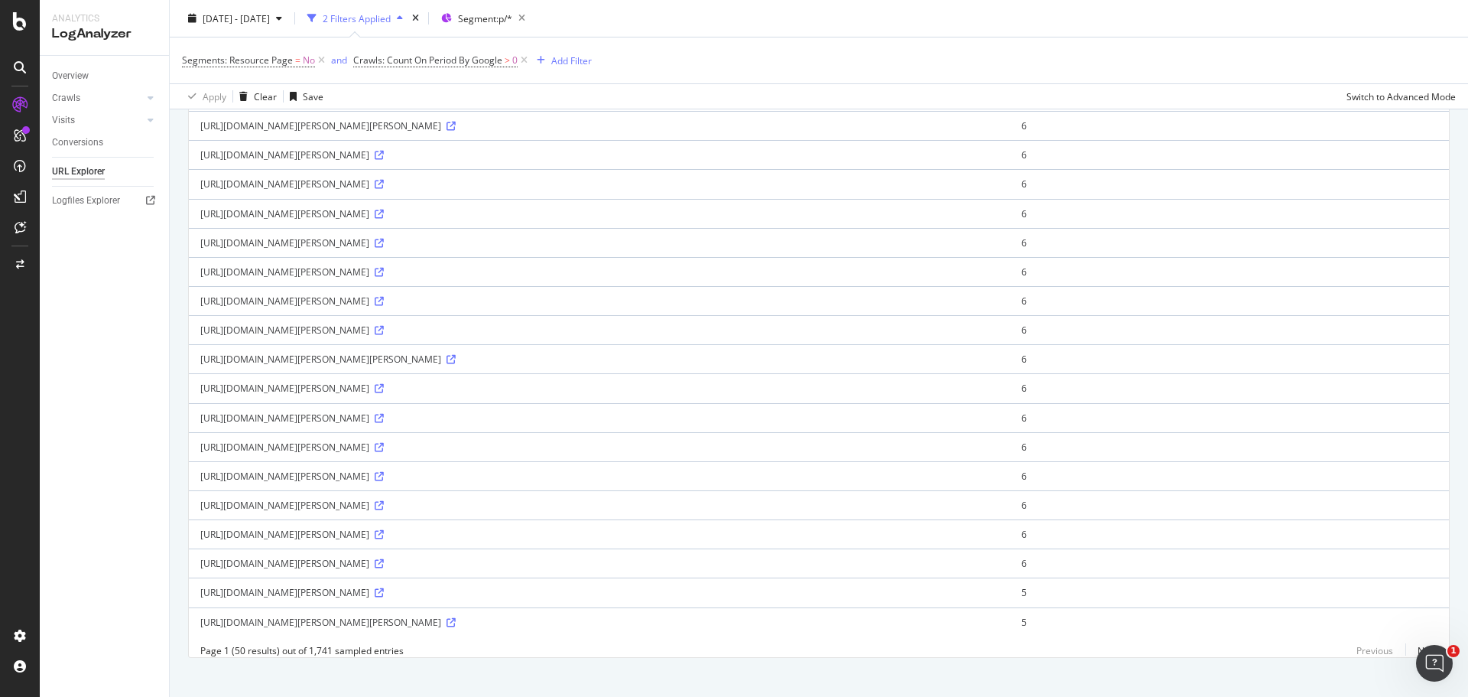
scroll to position [1123, 0]
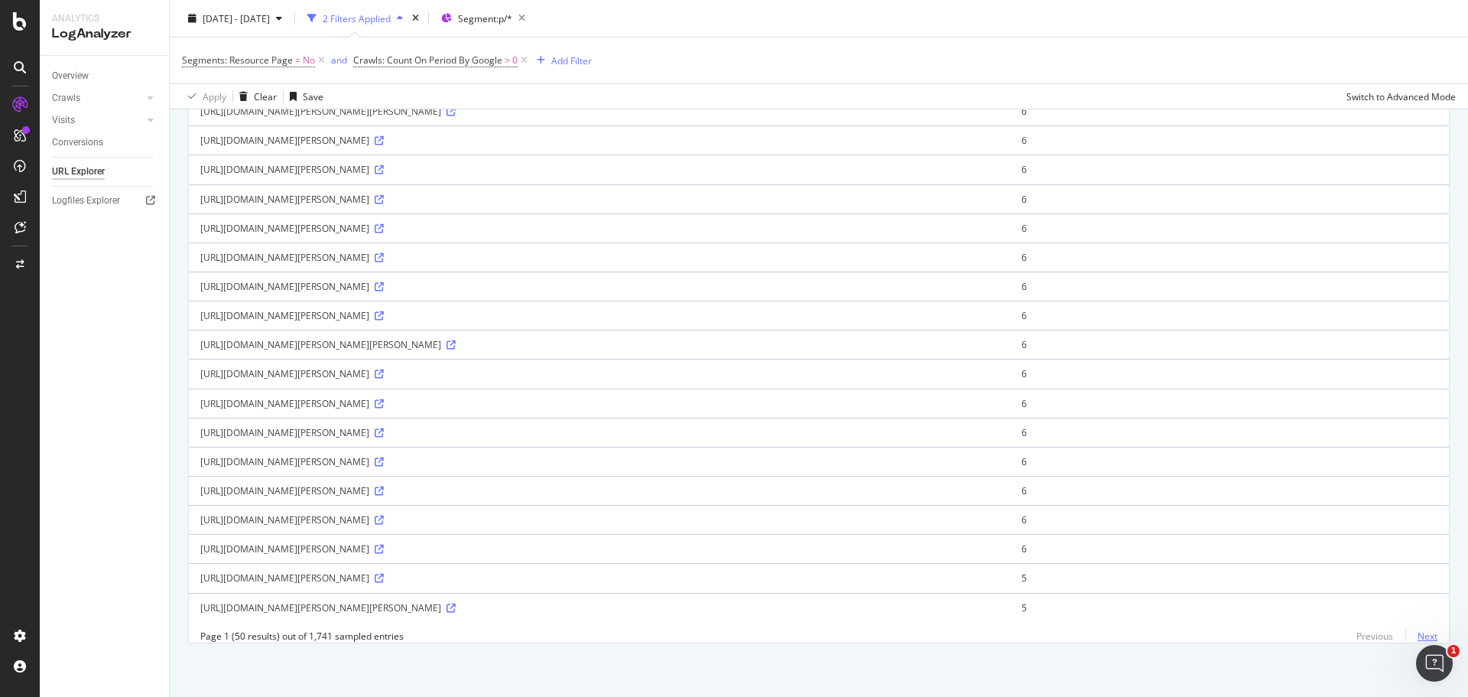
click at [1415, 633] on link "Next" at bounding box center [1421, 636] width 32 height 22
click at [1417, 634] on link "Next" at bounding box center [1421, 636] width 32 height 22
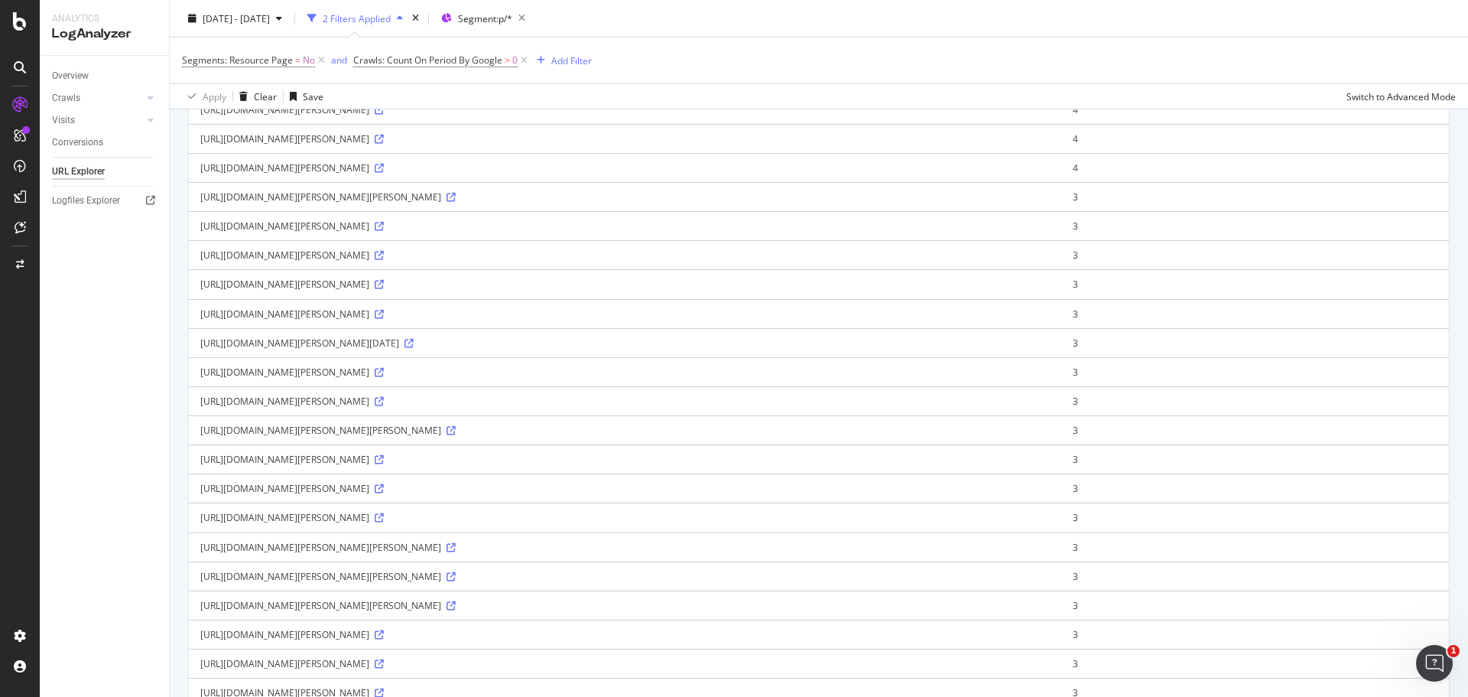
scroll to position [765, 0]
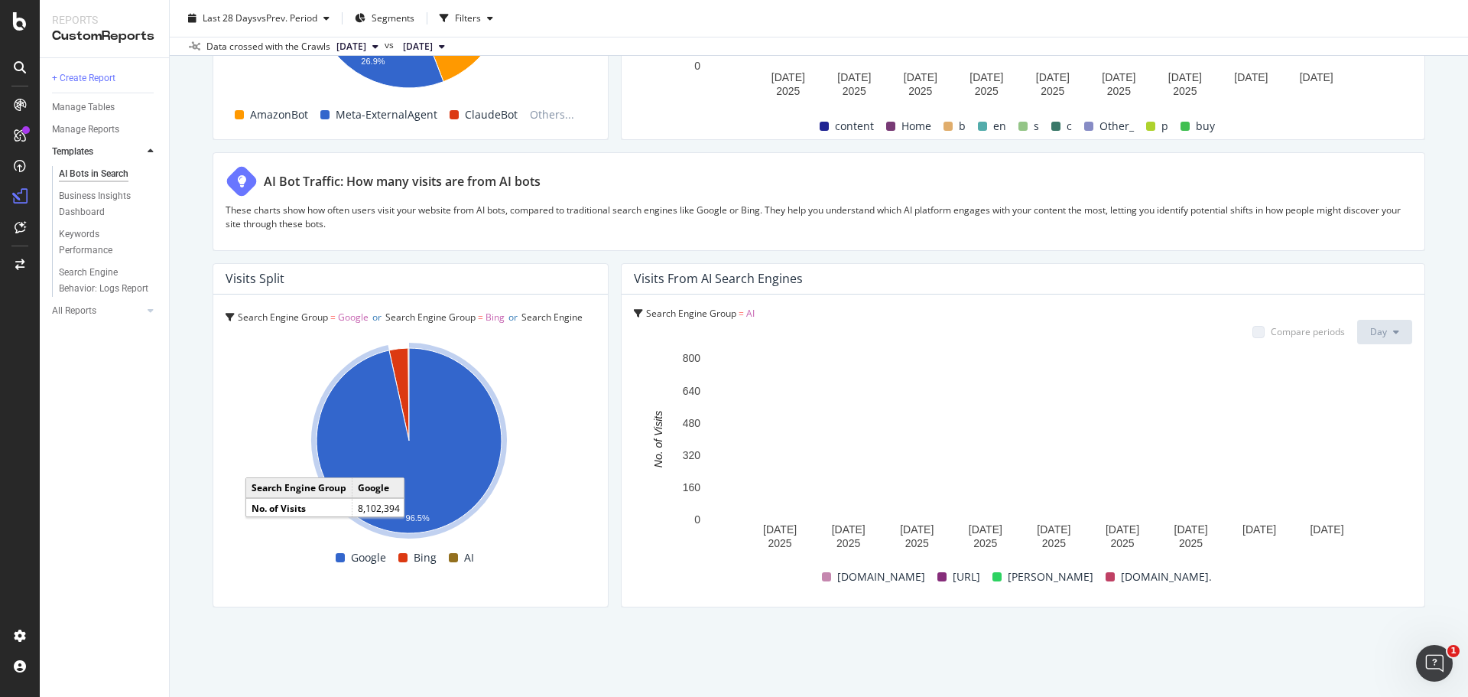
scroll to position [2546, 0]
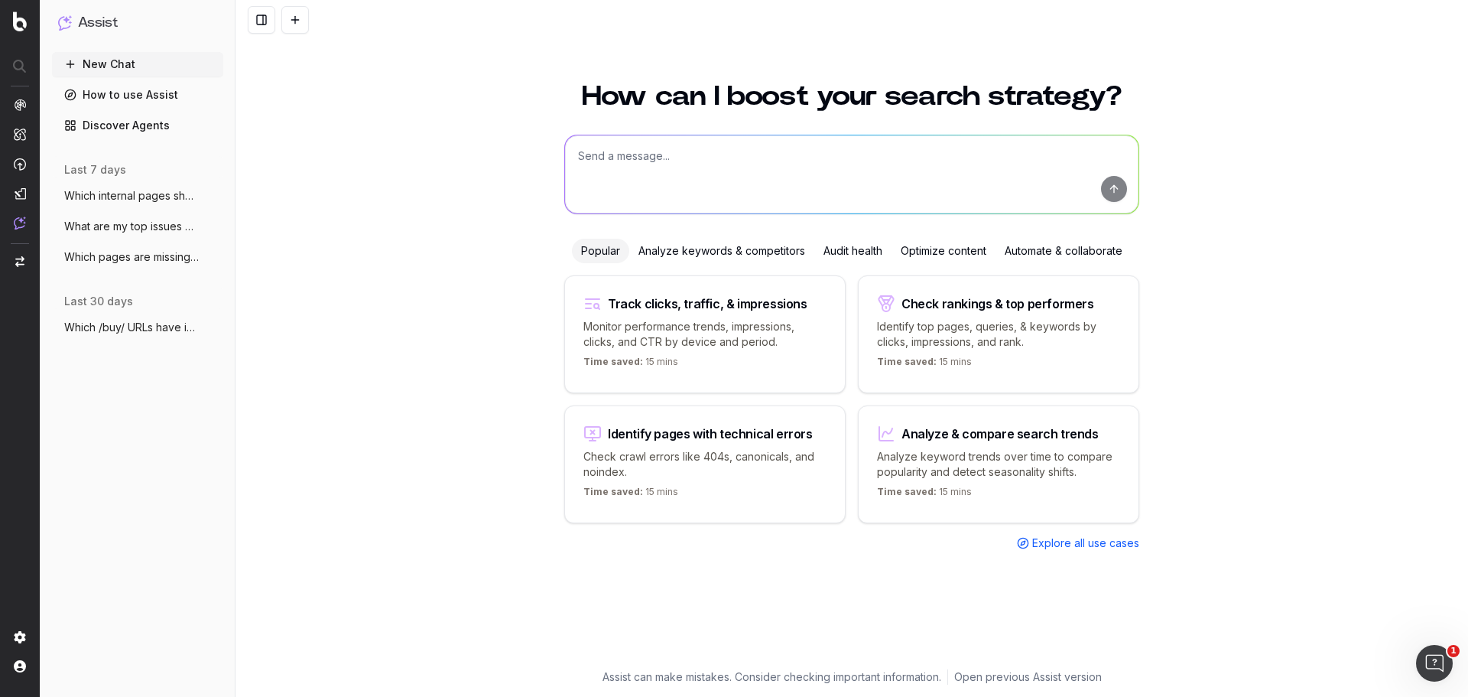
click at [660, 195] on textarea at bounding box center [852, 174] width 574 height 78
type textarea "Which pages have structured data issues"
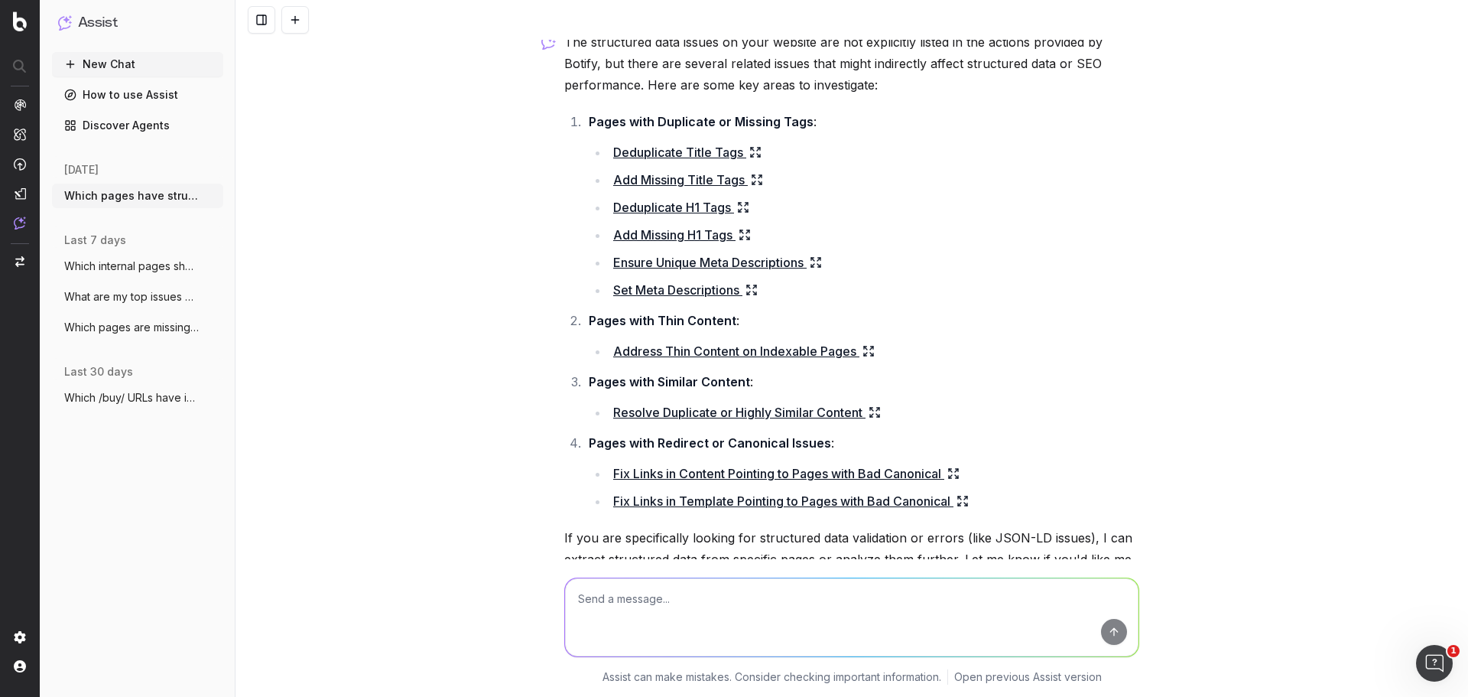
scroll to position [41, 0]
